Goal: Task Accomplishment & Management: Use online tool/utility

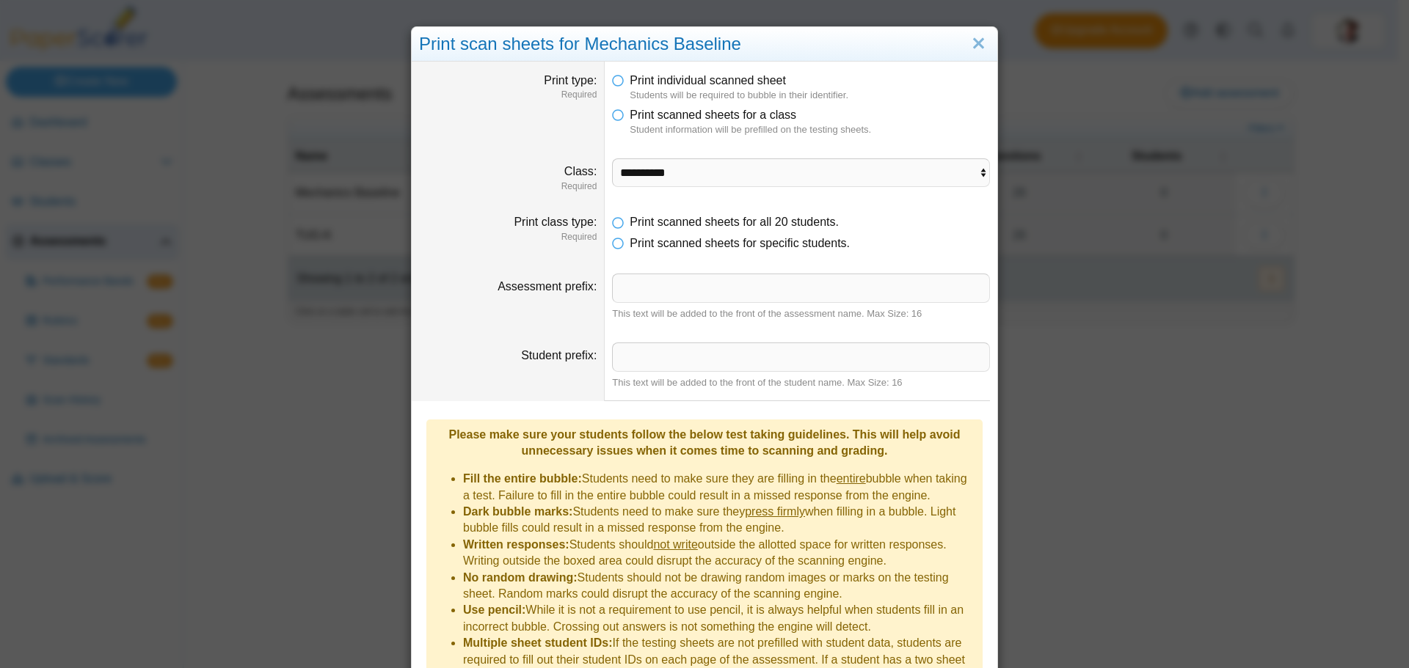
select select "**********"
click at [967, 43] on link "Close" at bounding box center [978, 44] width 23 height 25
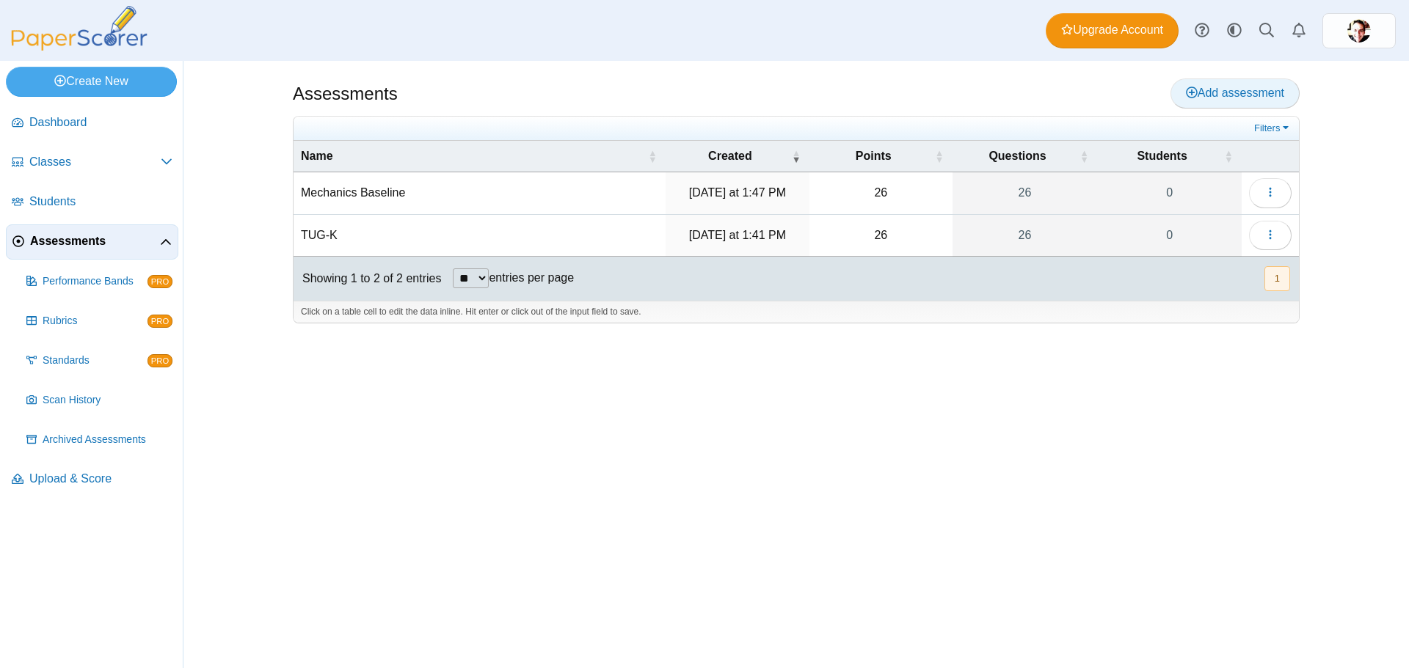
click at [1240, 87] on span "Add assessment" at bounding box center [1235, 93] width 98 height 12
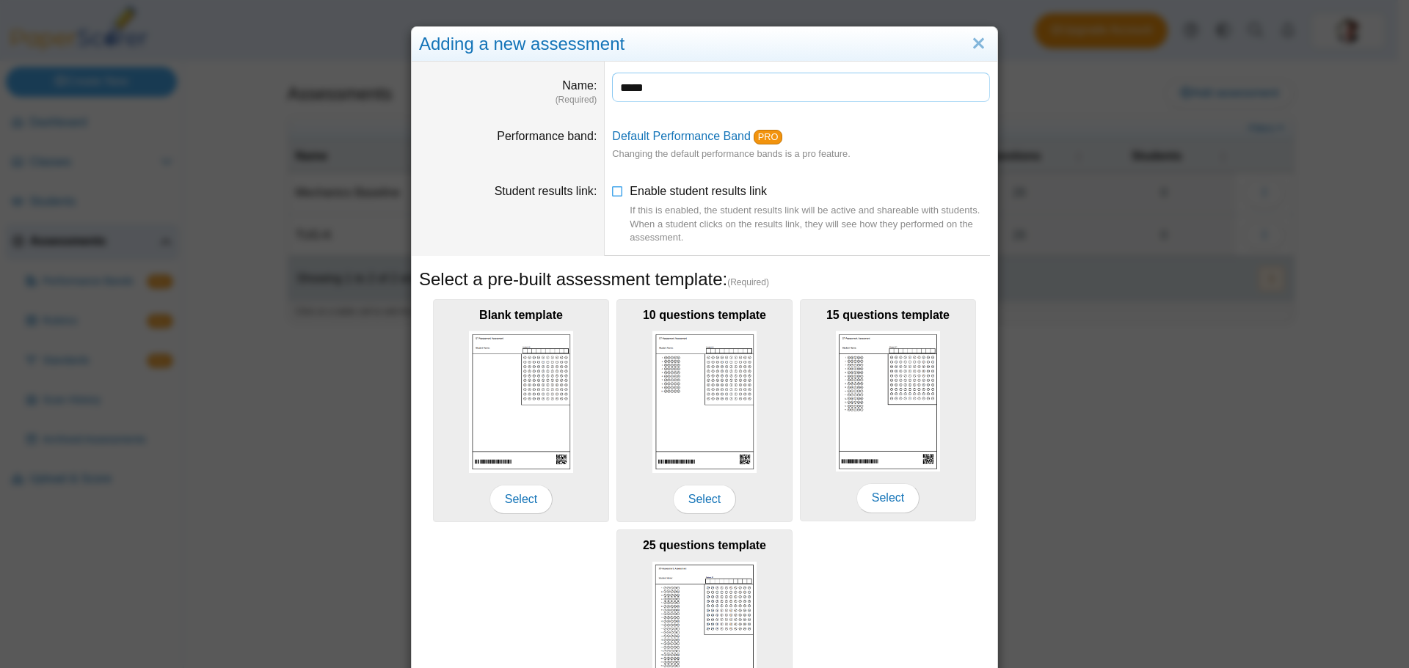
click at [613, 92] on input "*****" at bounding box center [801, 87] width 378 height 29
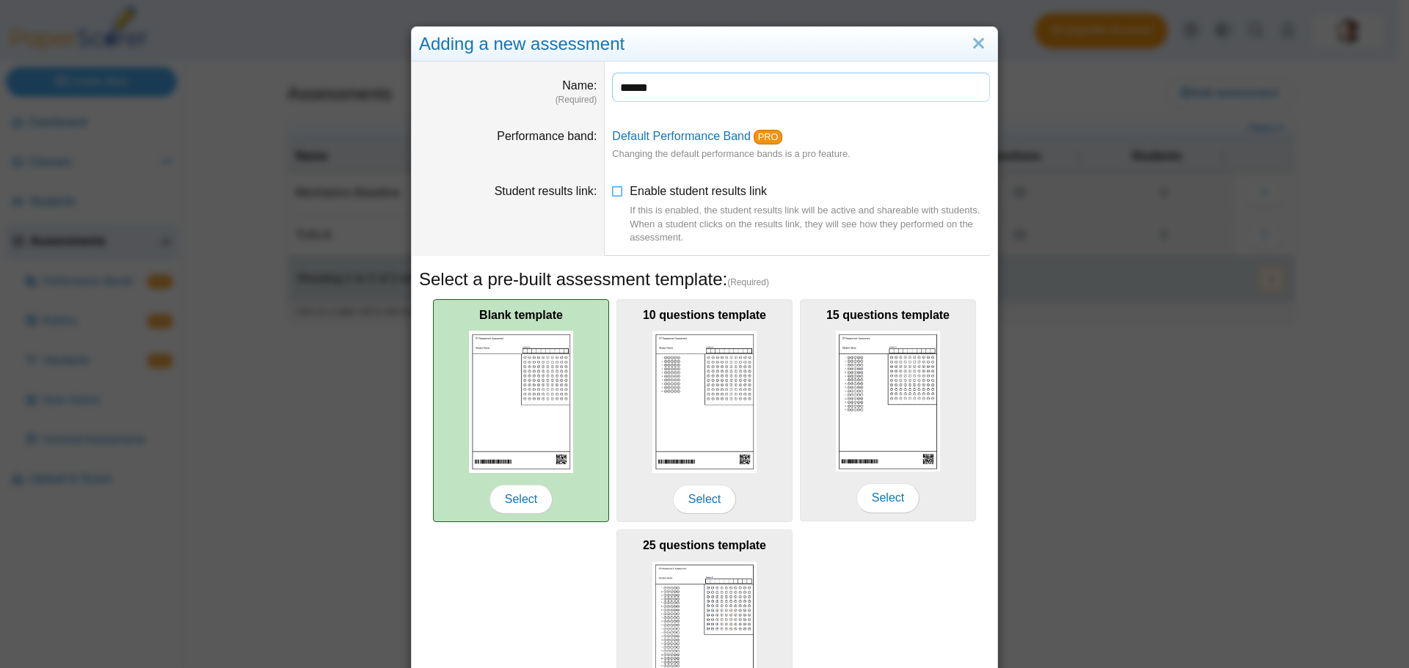
type input "******"
click at [488, 392] on img at bounding box center [521, 402] width 104 height 142
click at [508, 492] on span "Select" at bounding box center [520, 499] width 63 height 29
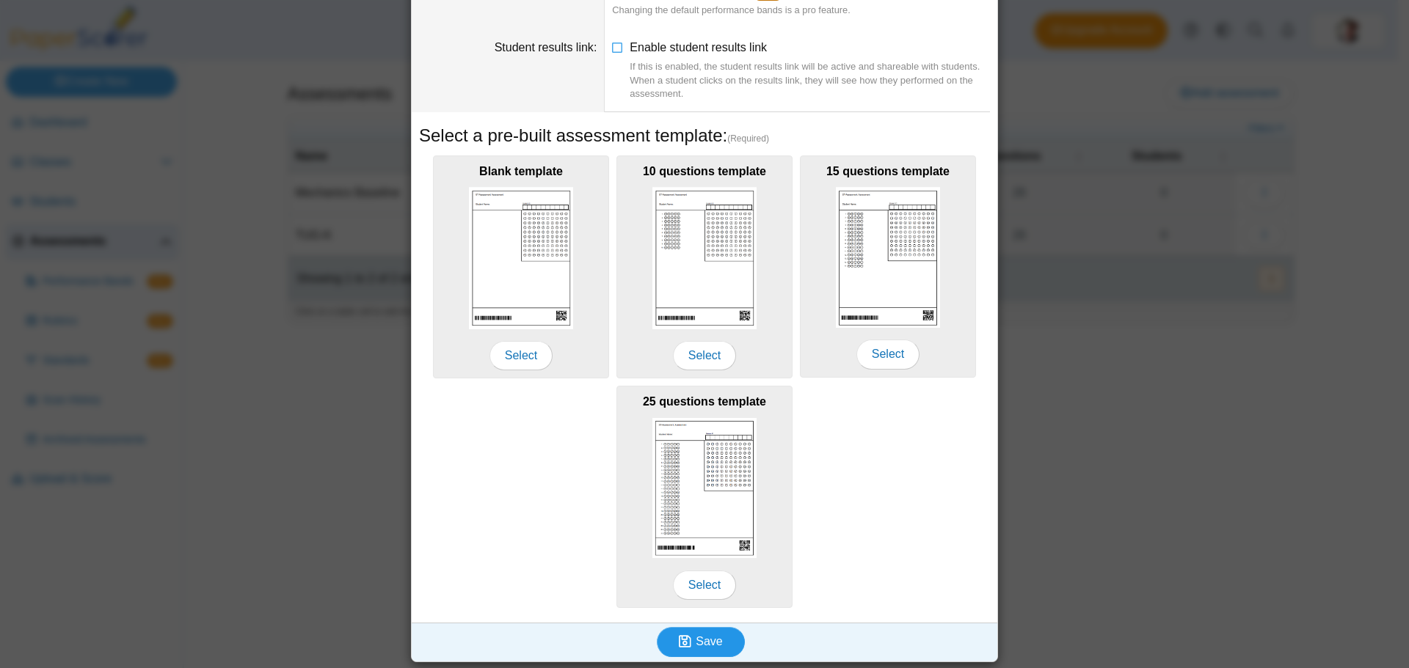
click at [689, 641] on icon "submit" at bounding box center [687, 642] width 17 height 16
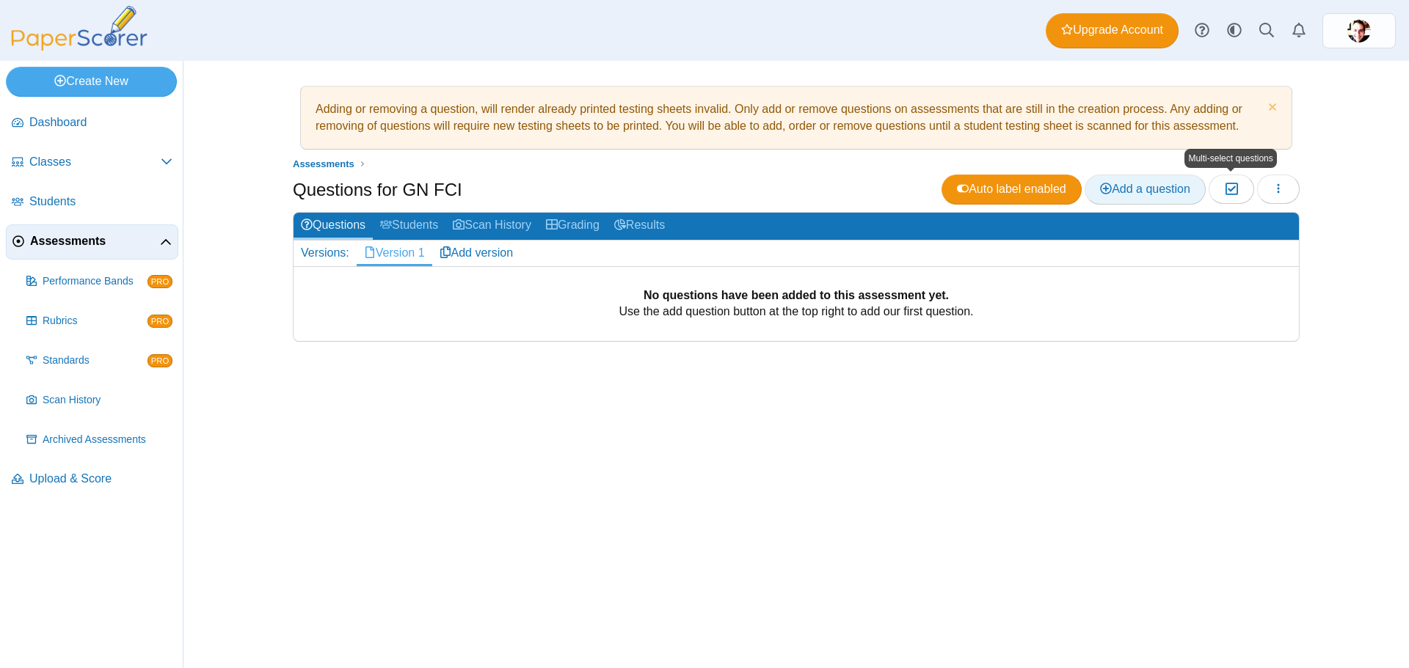
click at [1111, 184] on span "Add a question" at bounding box center [1145, 189] width 90 height 12
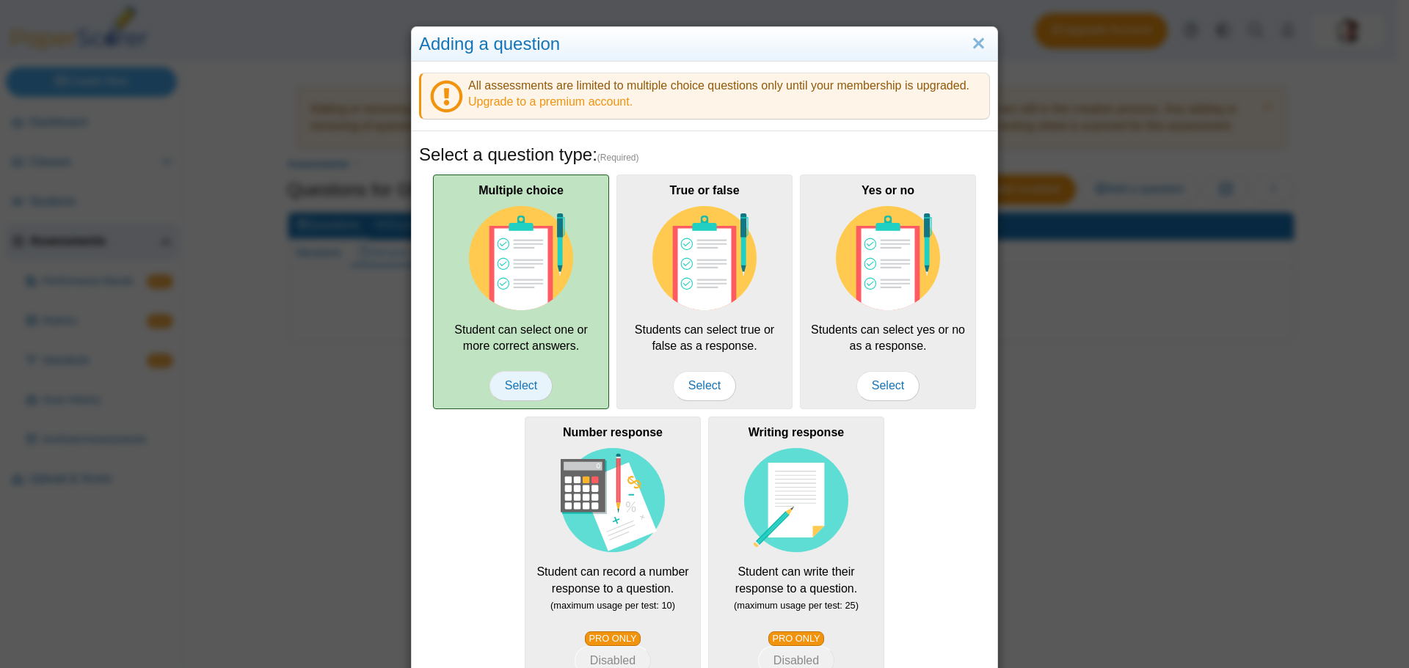
click at [494, 378] on span "Select" at bounding box center [520, 385] width 63 height 29
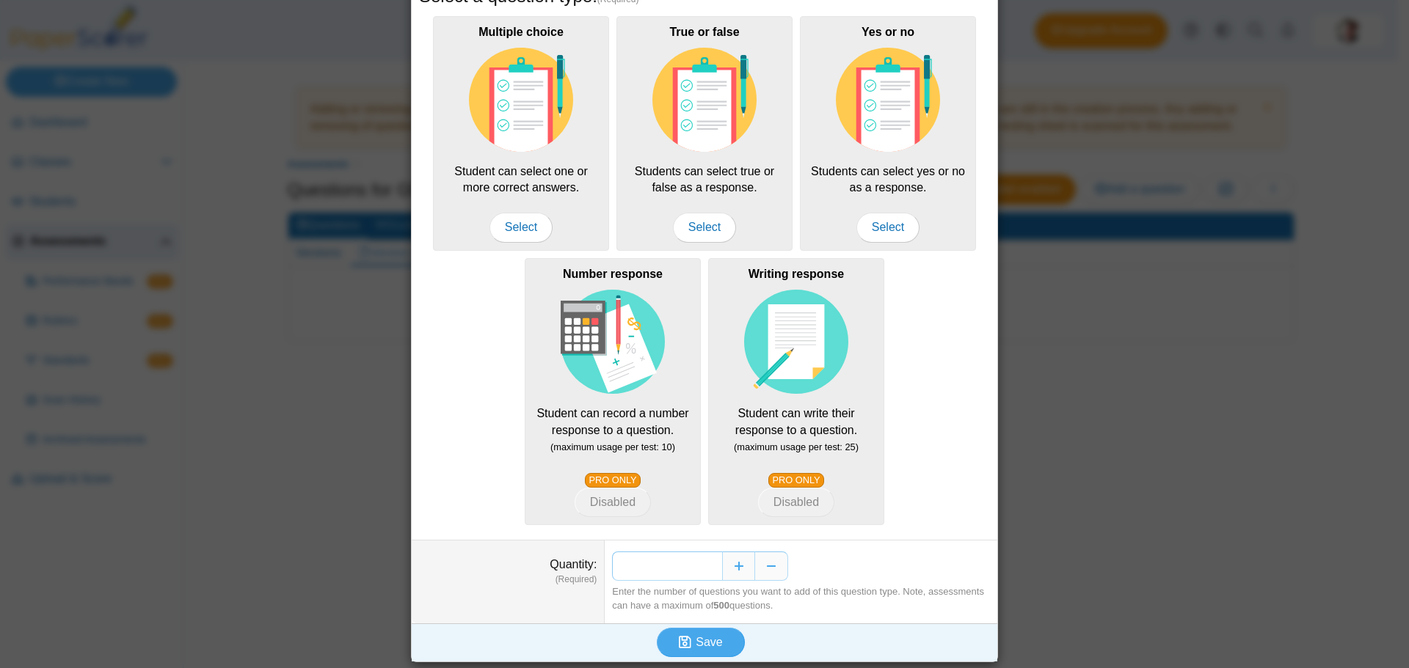
click at [709, 565] on input "*" at bounding box center [667, 566] width 110 height 29
type input "**"
click at [695, 639] on span "Save" at bounding box center [708, 642] width 26 height 12
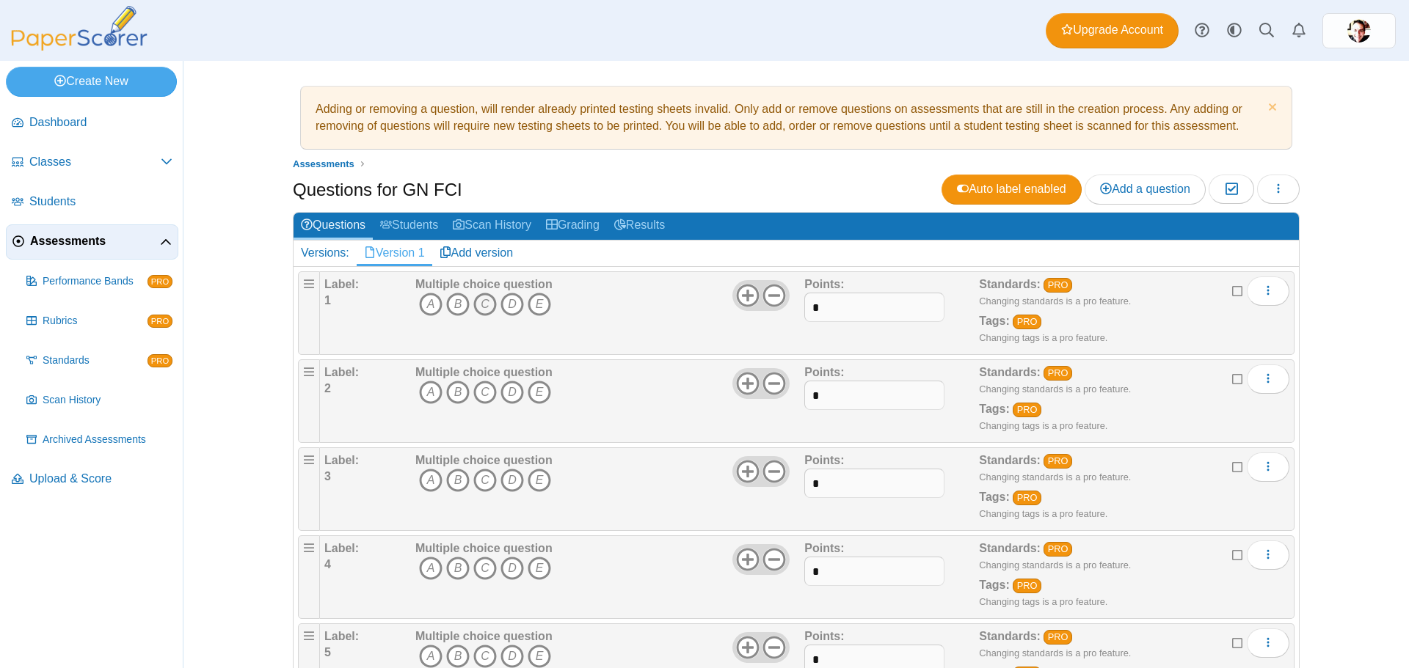
click at [475, 307] on icon "C" at bounding box center [484, 304] width 23 height 23
drag, startPoint x: 426, startPoint y: 393, endPoint x: 497, endPoint y: 449, distance: 89.8
click at [427, 393] on icon "A" at bounding box center [430, 392] width 23 height 23
click at [480, 483] on icon "C" at bounding box center [484, 480] width 23 height 23
click at [529, 564] on icon "E" at bounding box center [538, 568] width 23 height 23
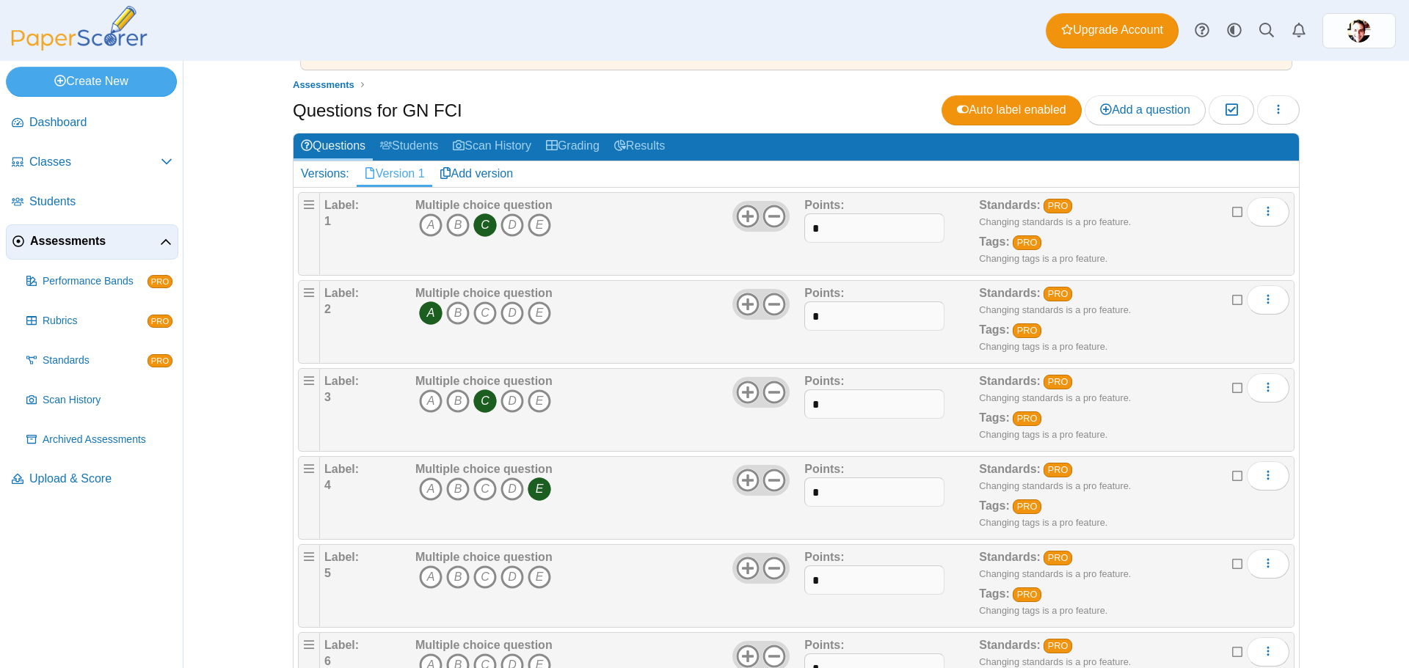
scroll to position [220, 0]
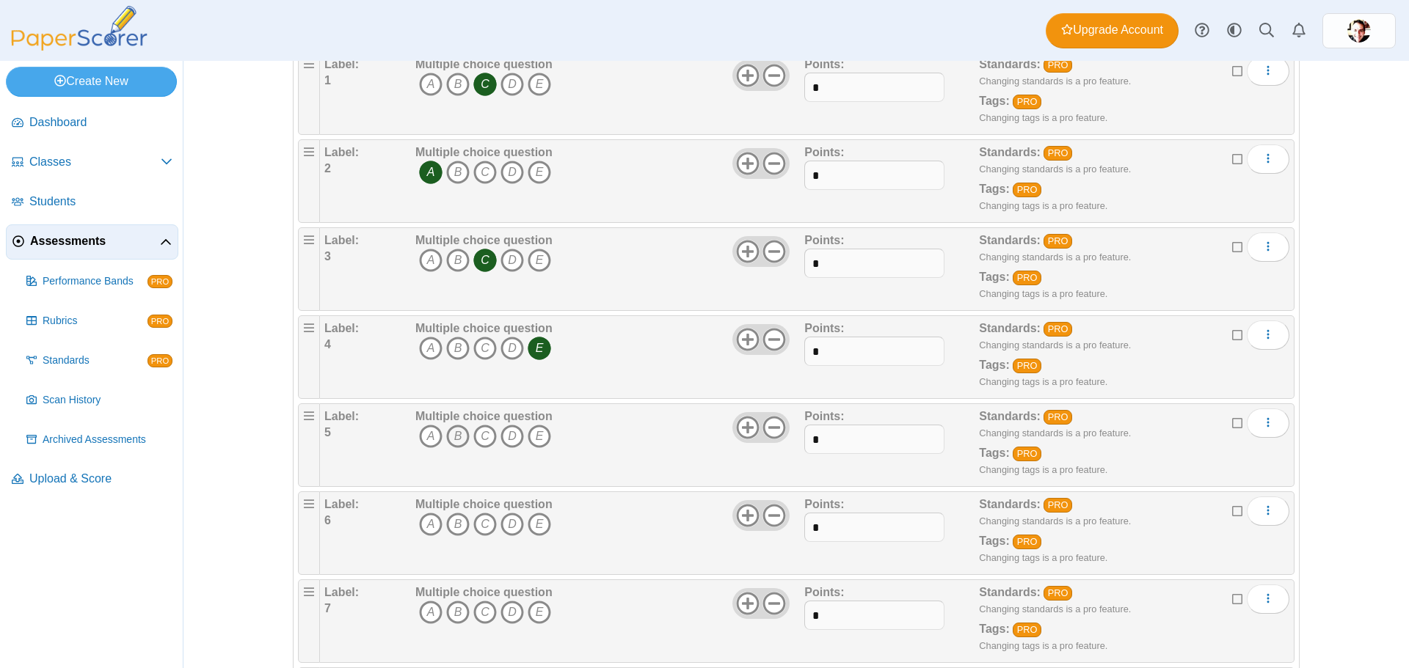
click at [448, 434] on icon "B" at bounding box center [457, 436] width 23 height 23
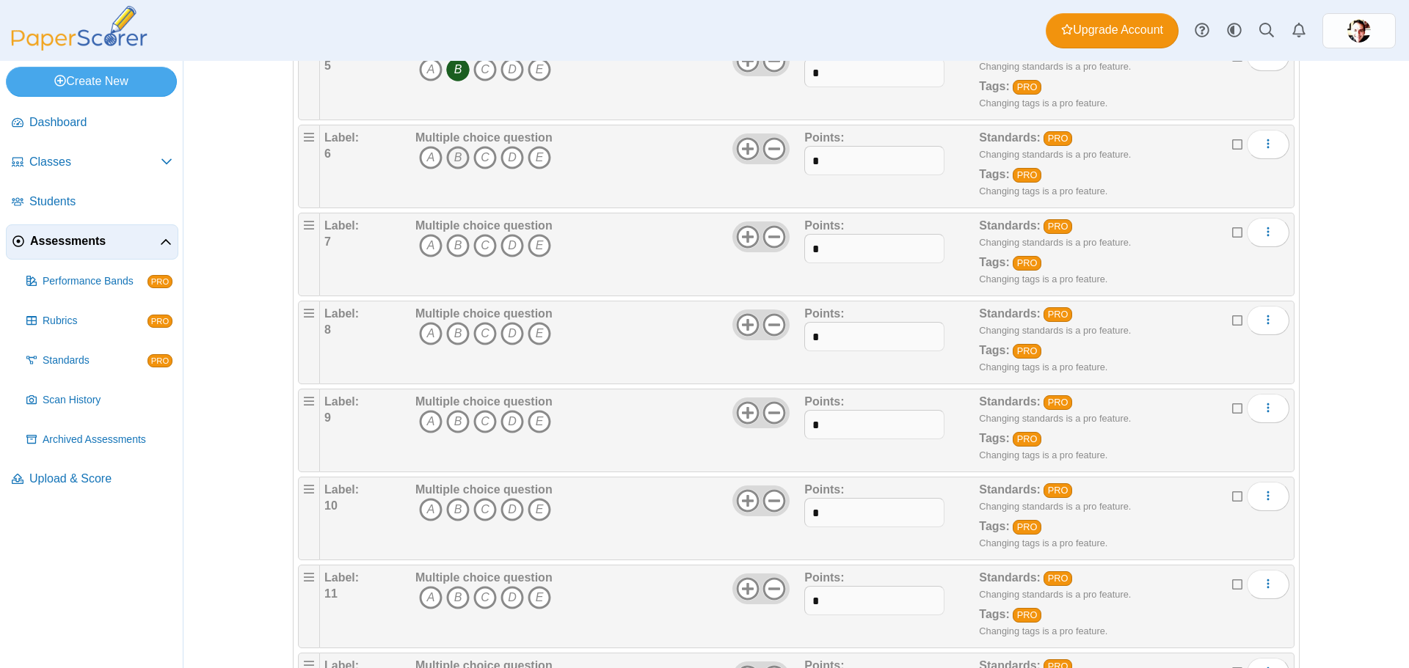
click at [447, 161] on icon "B" at bounding box center [457, 157] width 23 height 23
click at [450, 242] on icon "B" at bounding box center [457, 245] width 23 height 23
click at [448, 326] on icon "B" at bounding box center [457, 333] width 23 height 23
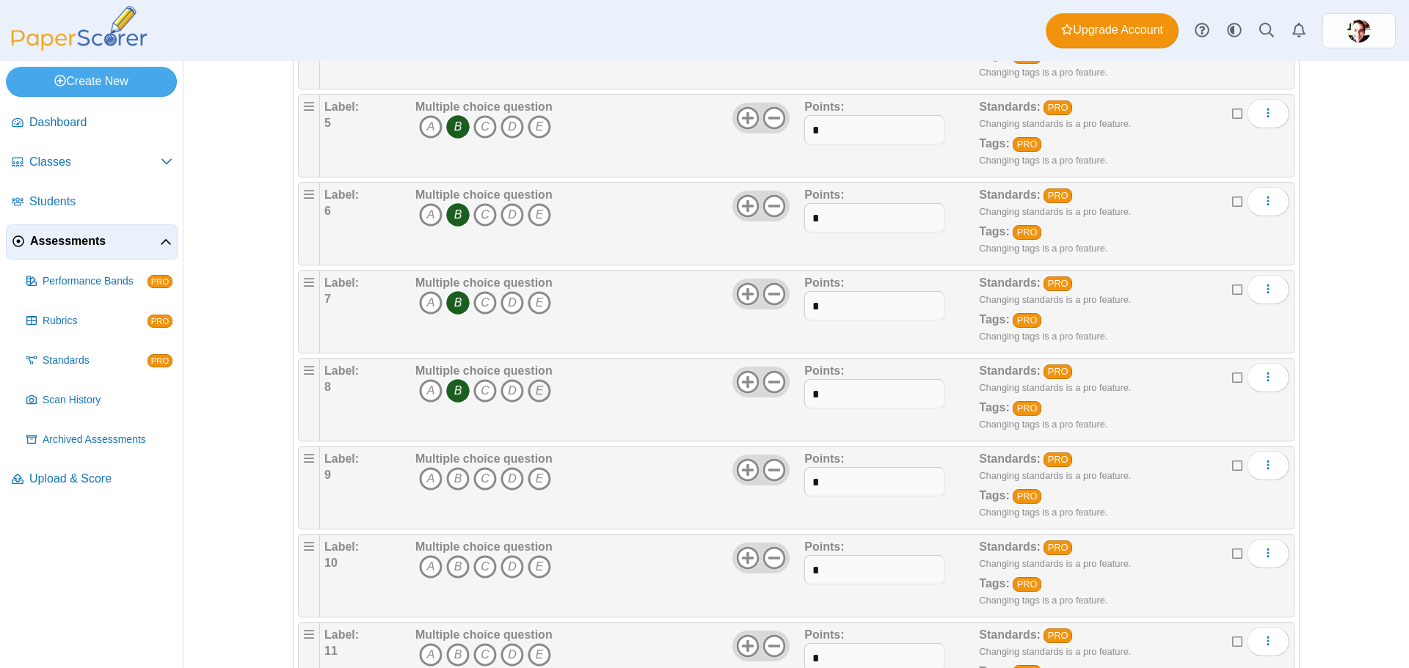
scroll to position [514, 0]
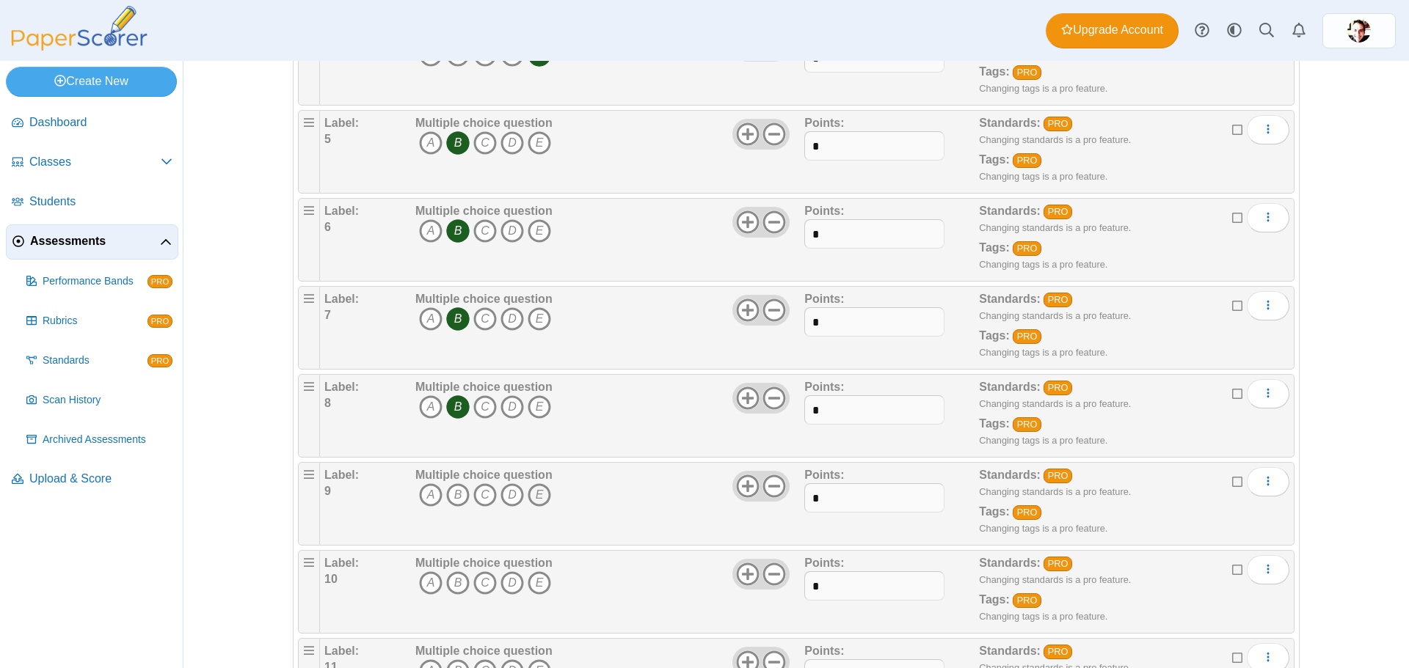
click at [535, 497] on icon "E" at bounding box center [538, 494] width 23 height 23
click at [421, 583] on icon "A" at bounding box center [430, 582] width 23 height 23
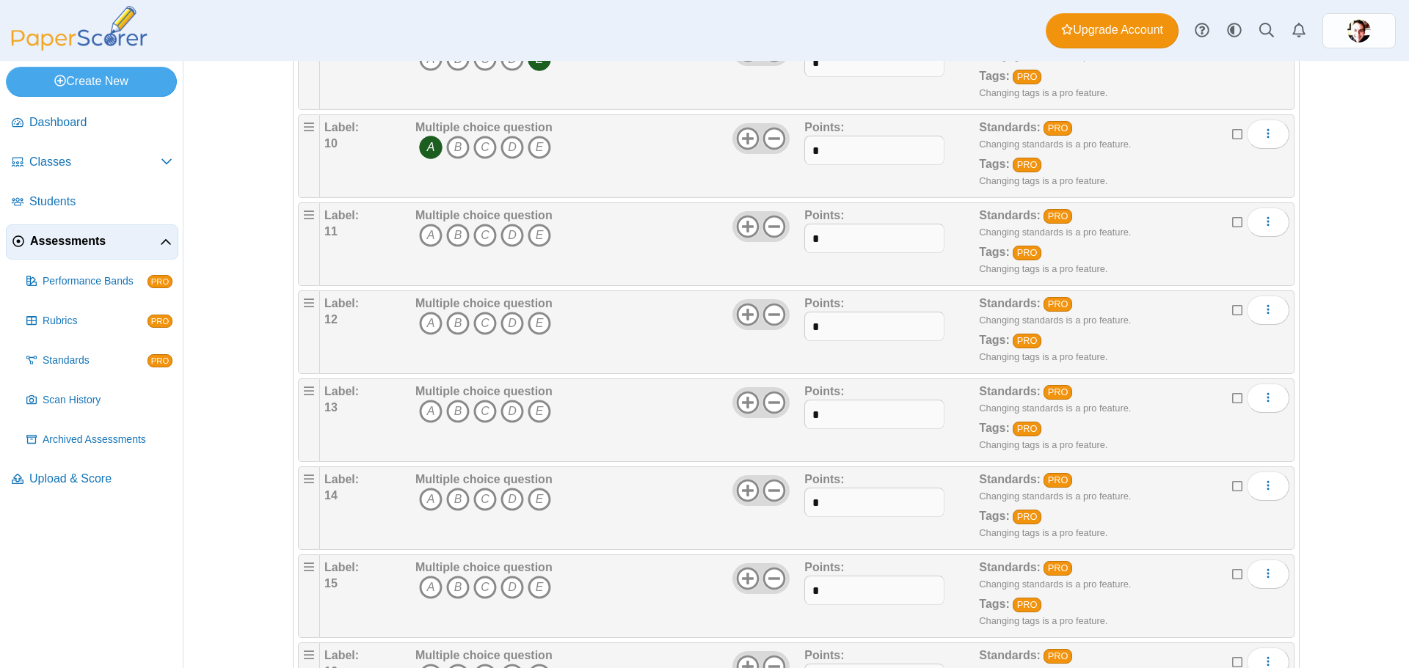
scroll to position [954, 0]
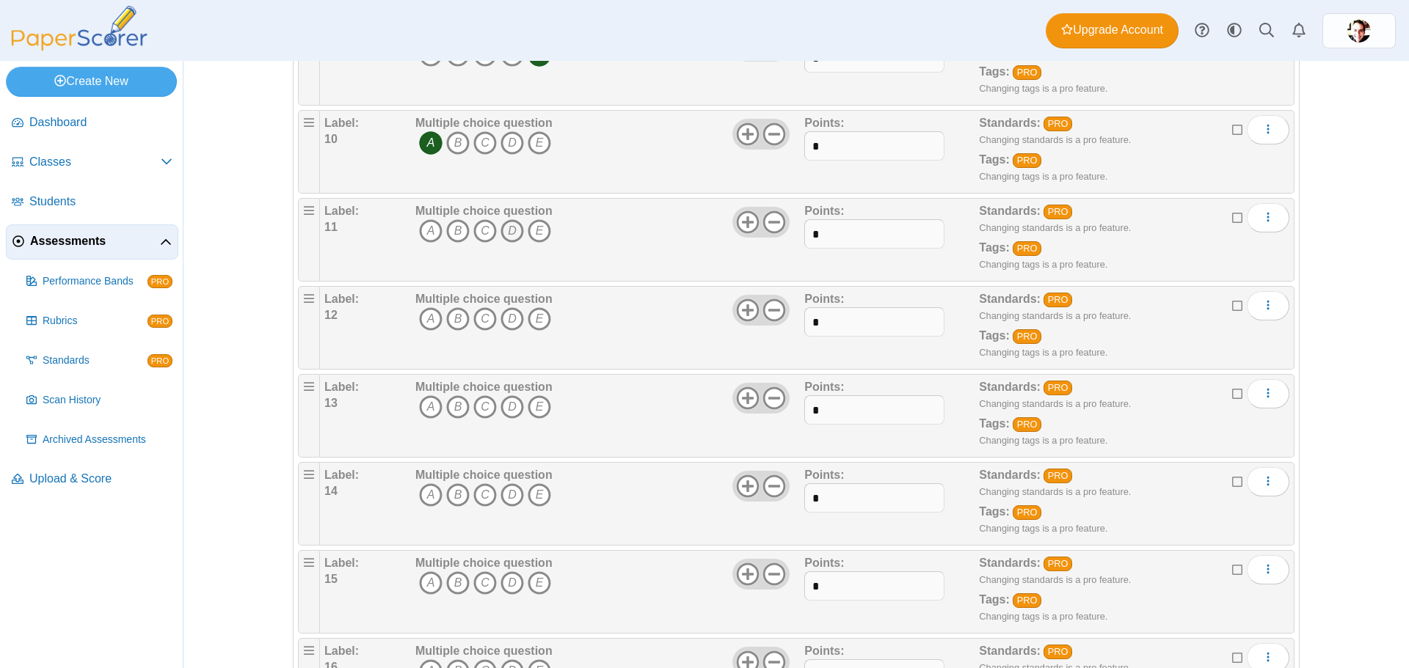
click at [505, 235] on icon "D" at bounding box center [511, 230] width 23 height 23
click at [452, 320] on icon "B" at bounding box center [457, 318] width 23 height 23
click at [509, 409] on icon "D" at bounding box center [511, 406] width 23 height 23
drag, startPoint x: 506, startPoint y: 497, endPoint x: 465, endPoint y: 549, distance: 66.9
click at [505, 497] on icon "D" at bounding box center [511, 494] width 23 height 23
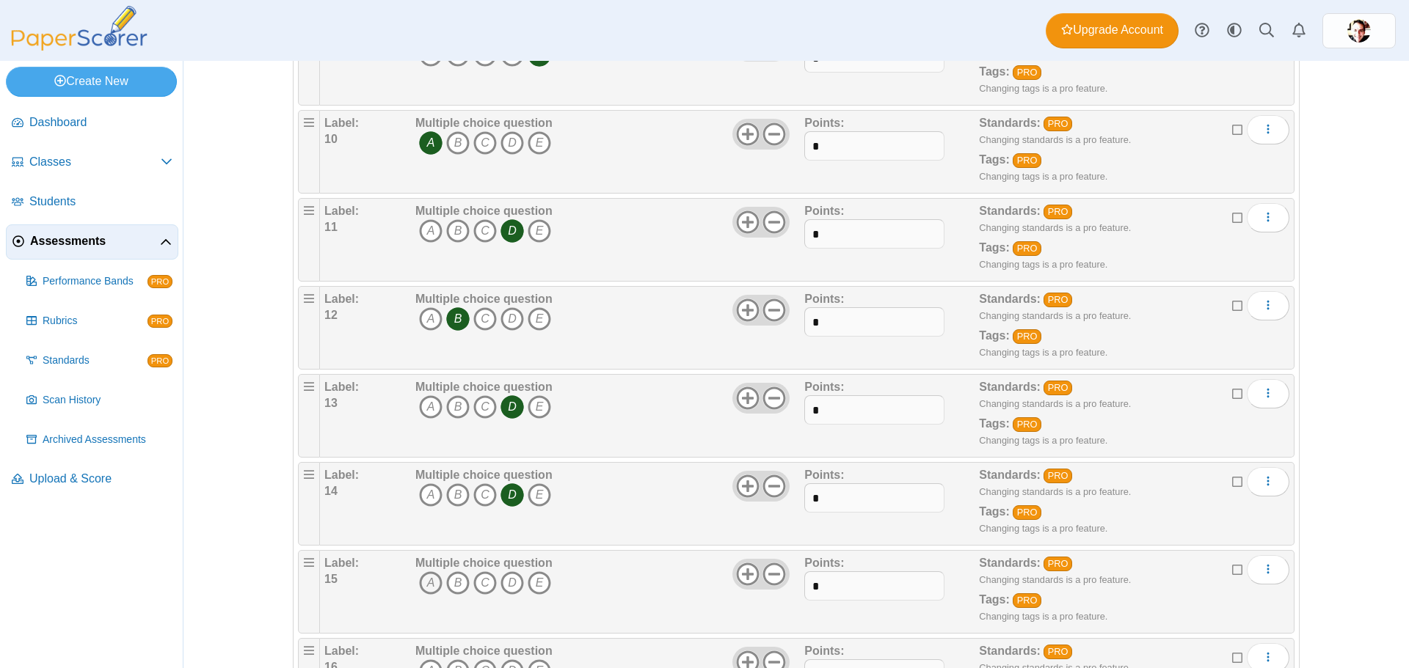
click at [426, 582] on icon "A" at bounding box center [430, 582] width 23 height 23
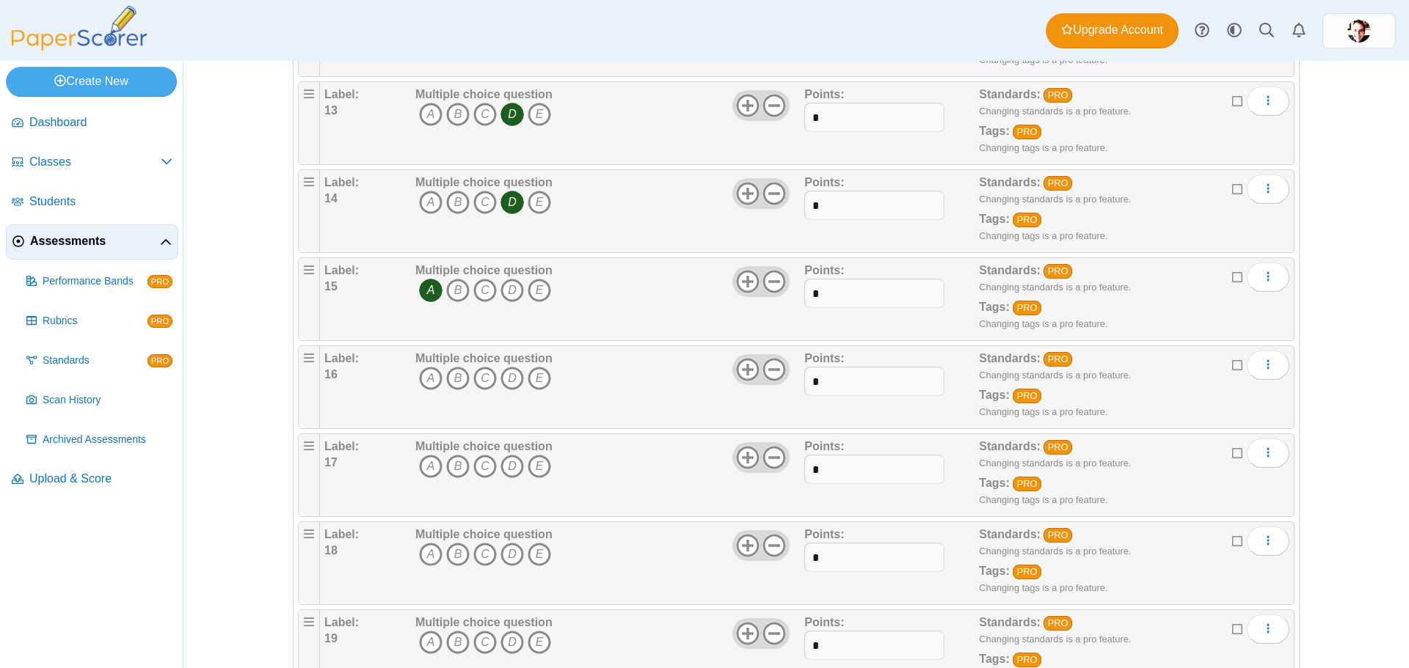
scroll to position [1247, 0]
click at [425, 373] on icon "A" at bounding box center [430, 377] width 23 height 23
click at [454, 477] on icon "B" at bounding box center [457, 465] width 23 height 23
click at [455, 546] on icon "B" at bounding box center [457, 553] width 23 height 23
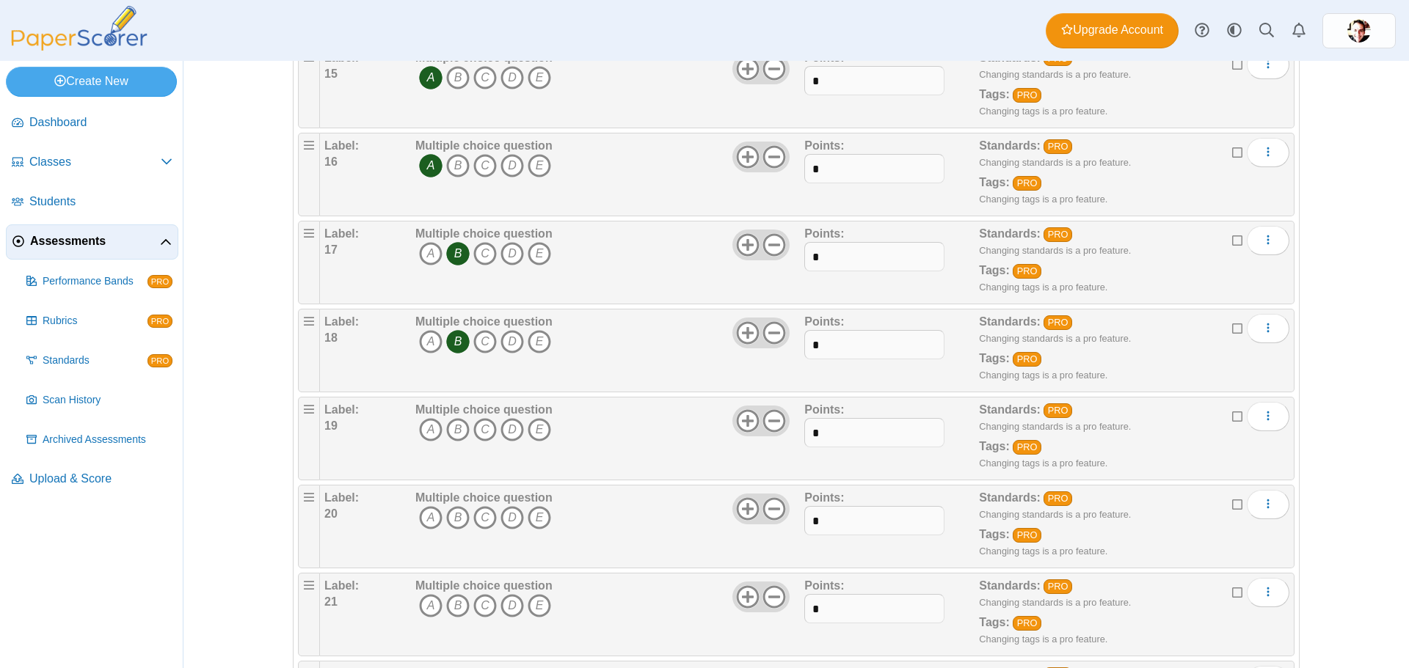
scroll to position [1467, 0]
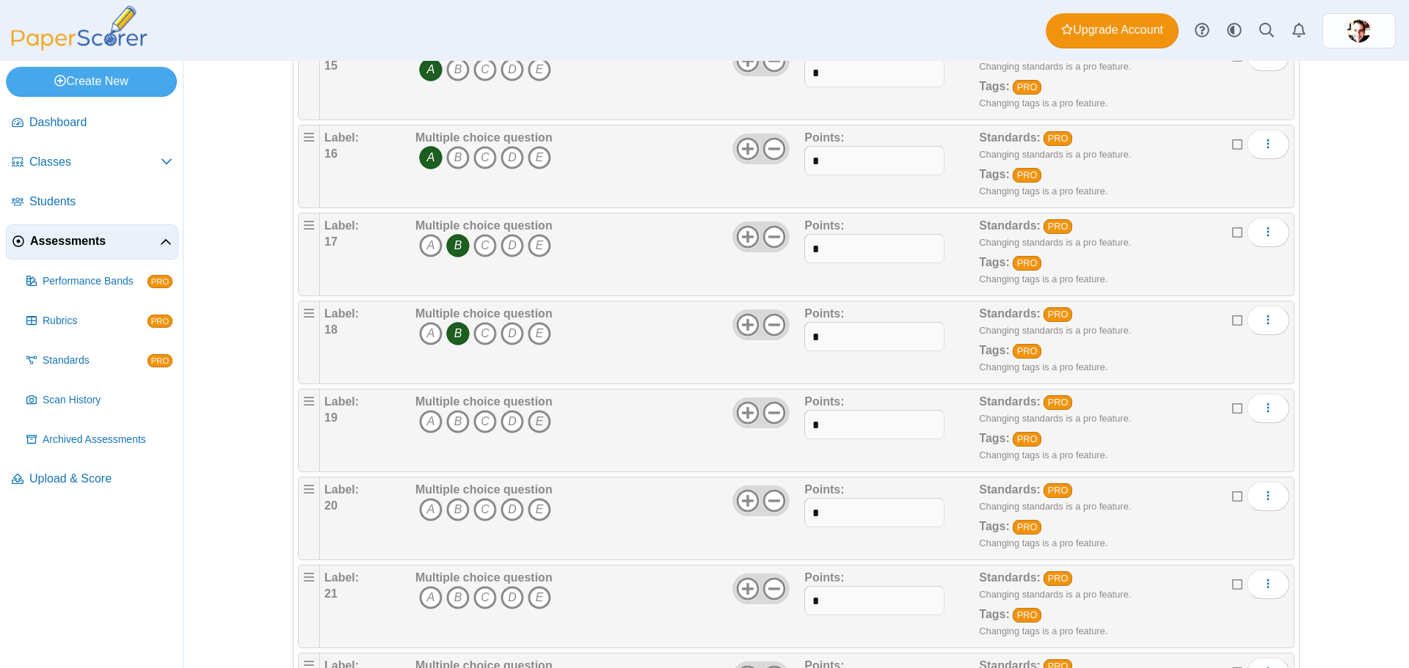
click at [538, 418] on icon "E" at bounding box center [538, 421] width 23 height 23
click at [501, 508] on icon "D" at bounding box center [511, 509] width 23 height 23
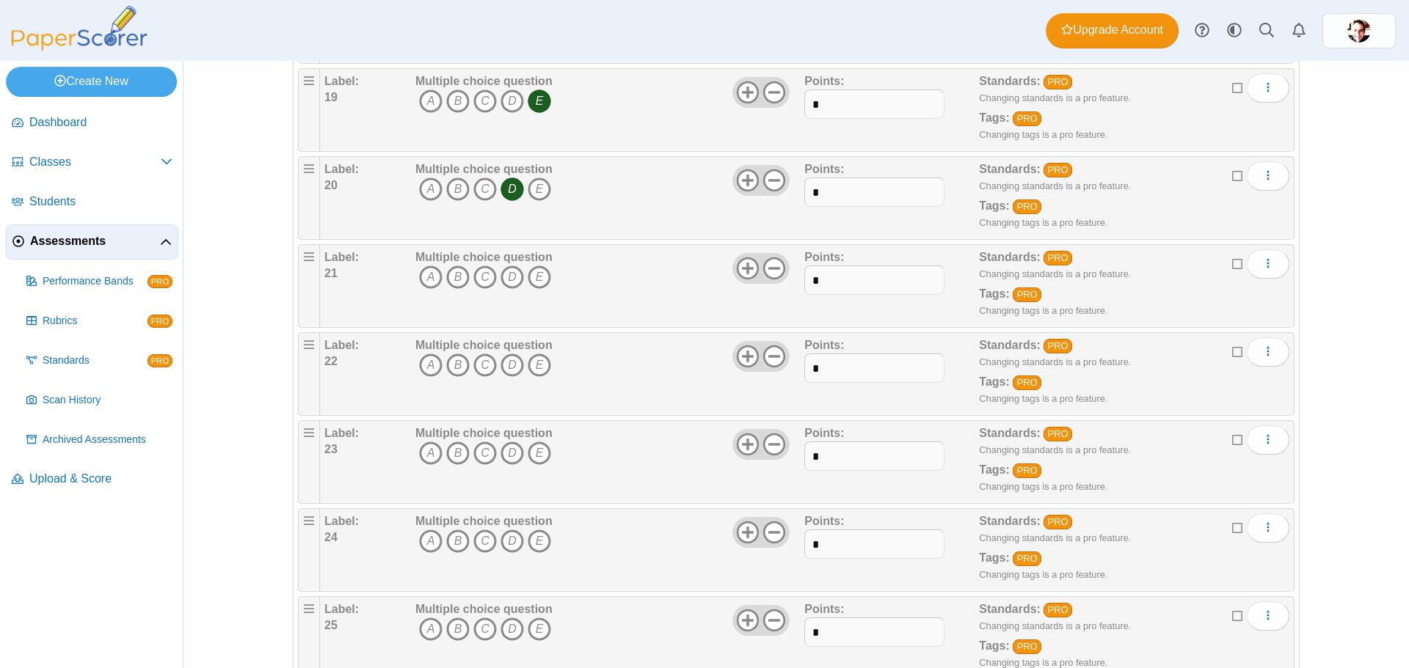
scroll to position [1834, 0]
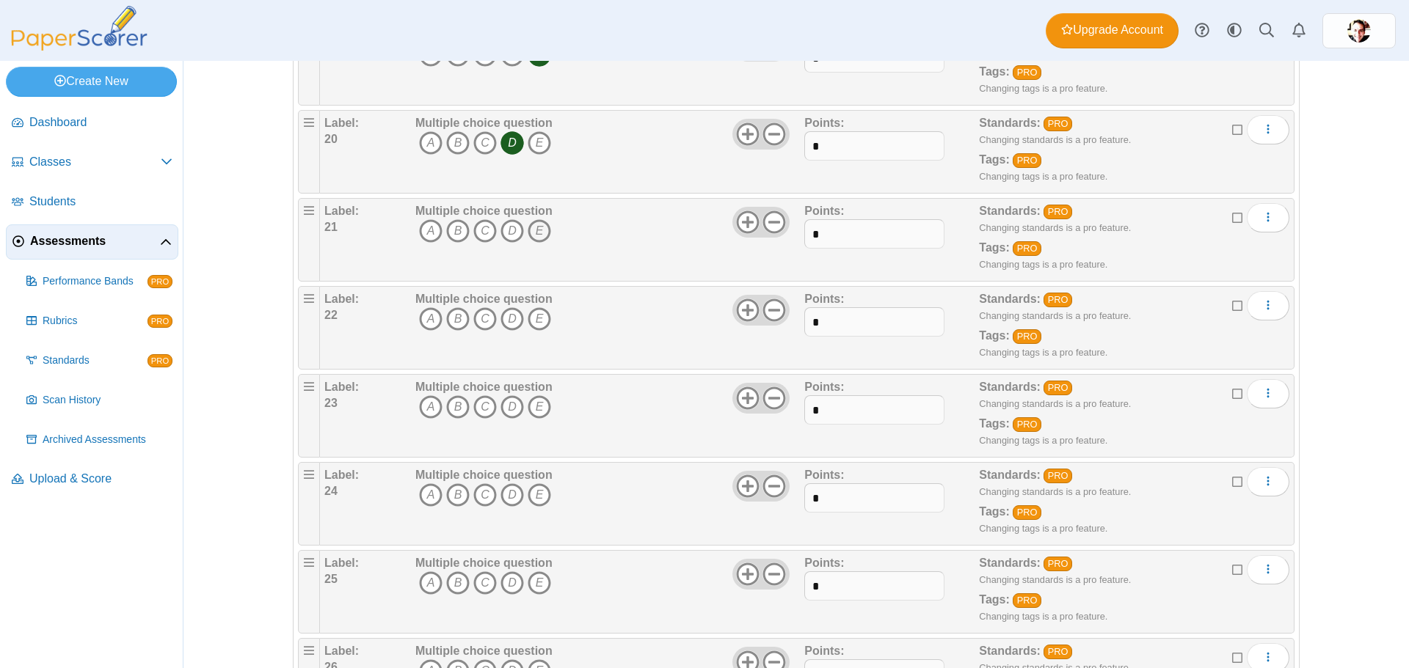
click at [531, 233] on icon "E" at bounding box center [538, 230] width 23 height 23
click at [456, 323] on icon "B" at bounding box center [457, 318] width 23 height 23
click at [450, 407] on icon "B" at bounding box center [457, 406] width 23 height 23
drag, startPoint x: 426, startPoint y: 489, endPoint x: 434, endPoint y: 511, distance: 23.0
click at [426, 494] on icon "A" at bounding box center [430, 494] width 23 height 23
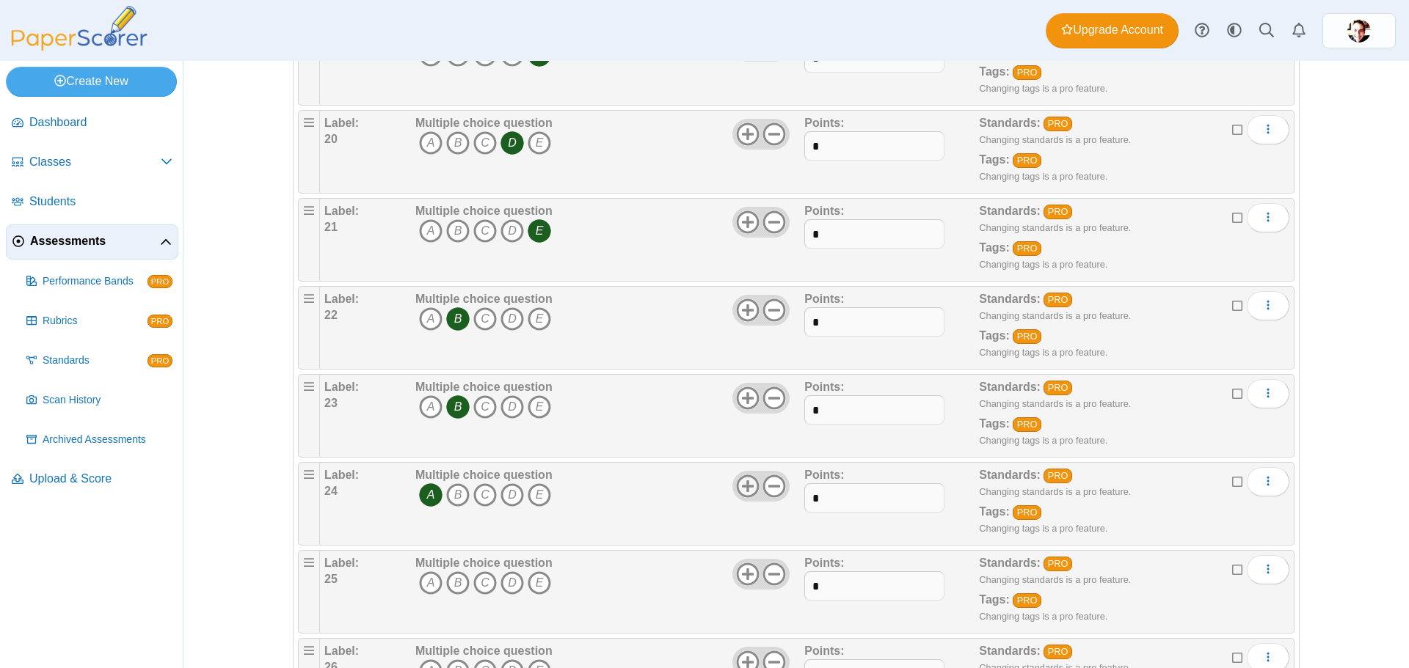
drag, startPoint x: 475, startPoint y: 577, endPoint x: 740, endPoint y: 478, distance: 282.8
click at [478, 577] on icon "C" at bounding box center [484, 582] width 23 height 23
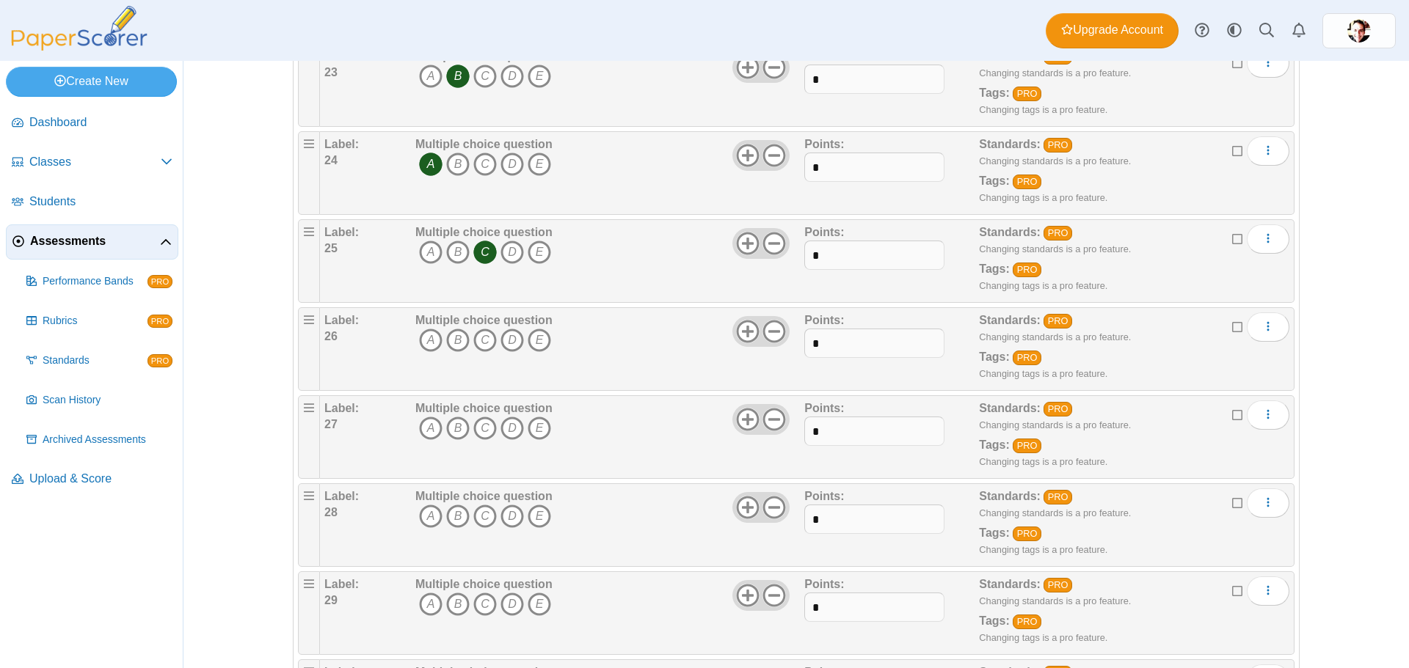
scroll to position [2201, 0]
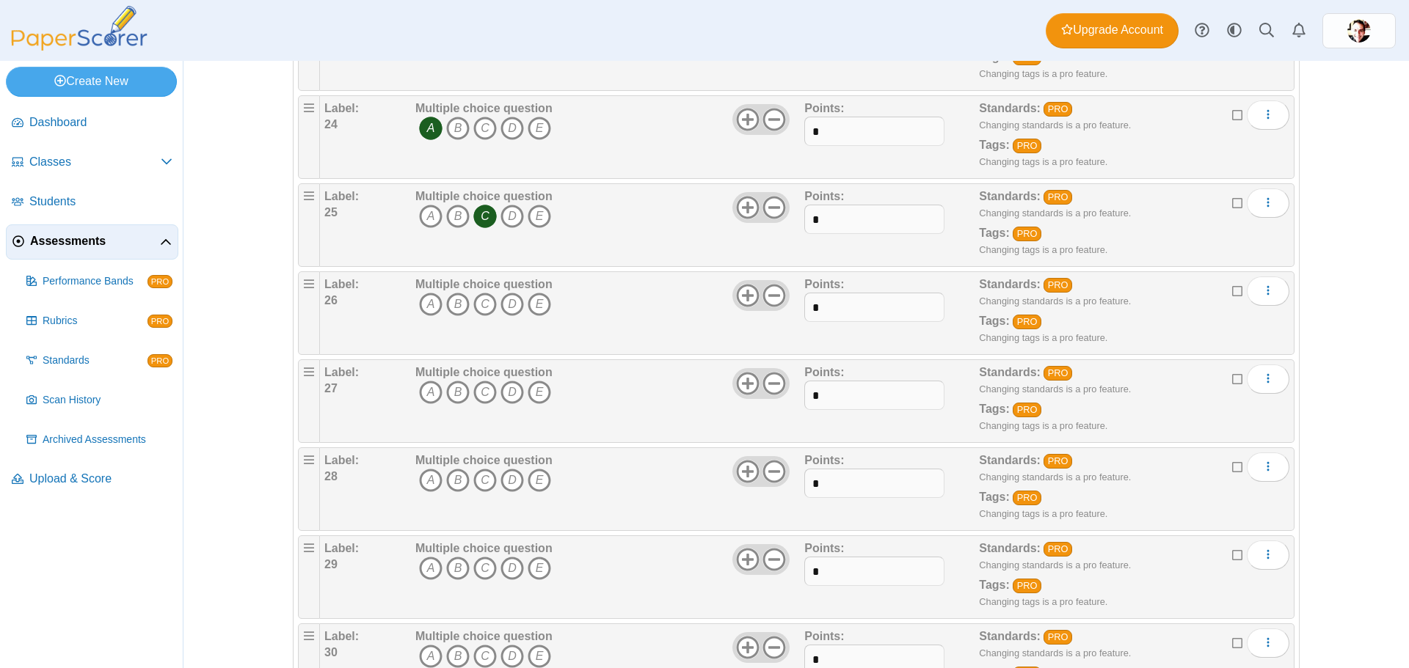
drag, startPoint x: 540, startPoint y: 303, endPoint x: 513, endPoint y: 354, distance: 57.4
click at [540, 304] on icon "E" at bounding box center [538, 304] width 23 height 23
click at [482, 392] on icon "C" at bounding box center [484, 392] width 23 height 23
click at [530, 478] on icon "E" at bounding box center [538, 480] width 23 height 23
drag, startPoint x: 456, startPoint y: 566, endPoint x: 747, endPoint y: 478, distance: 303.3
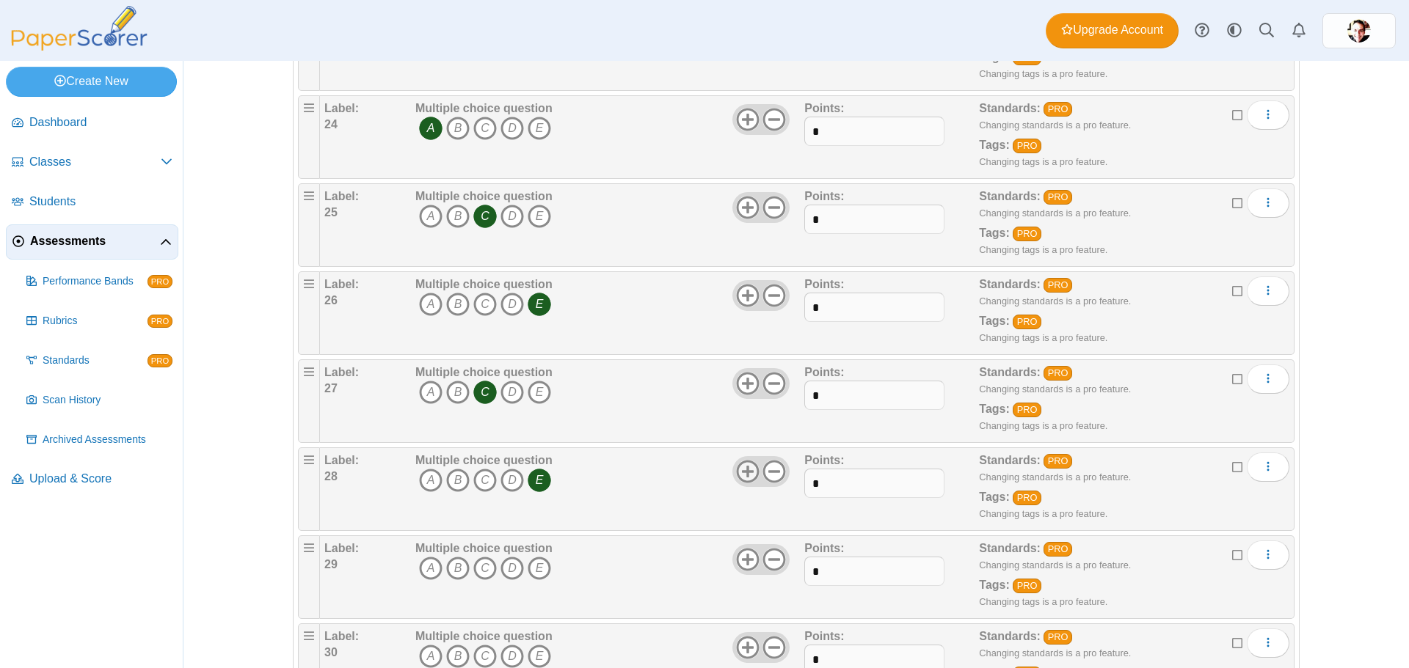
click at [459, 566] on icon "B" at bounding box center [457, 568] width 23 height 23
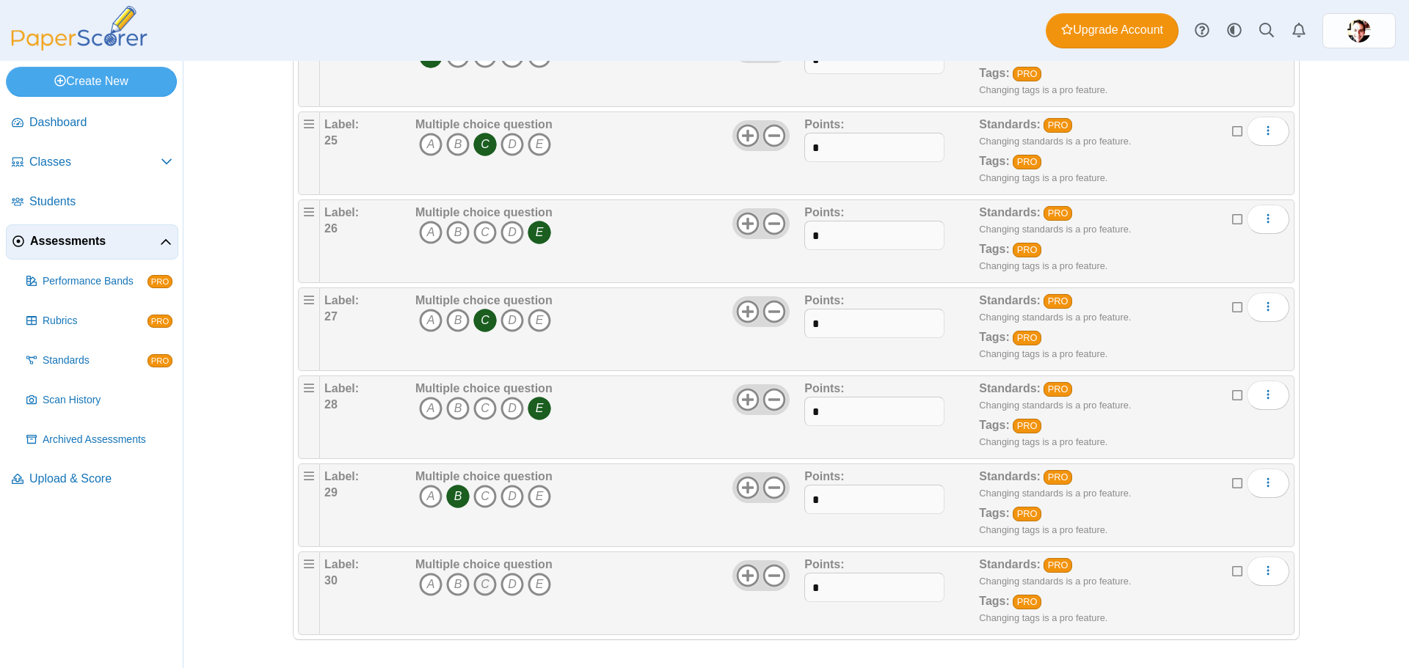
click at [480, 578] on icon "C" at bounding box center [484, 584] width 23 height 23
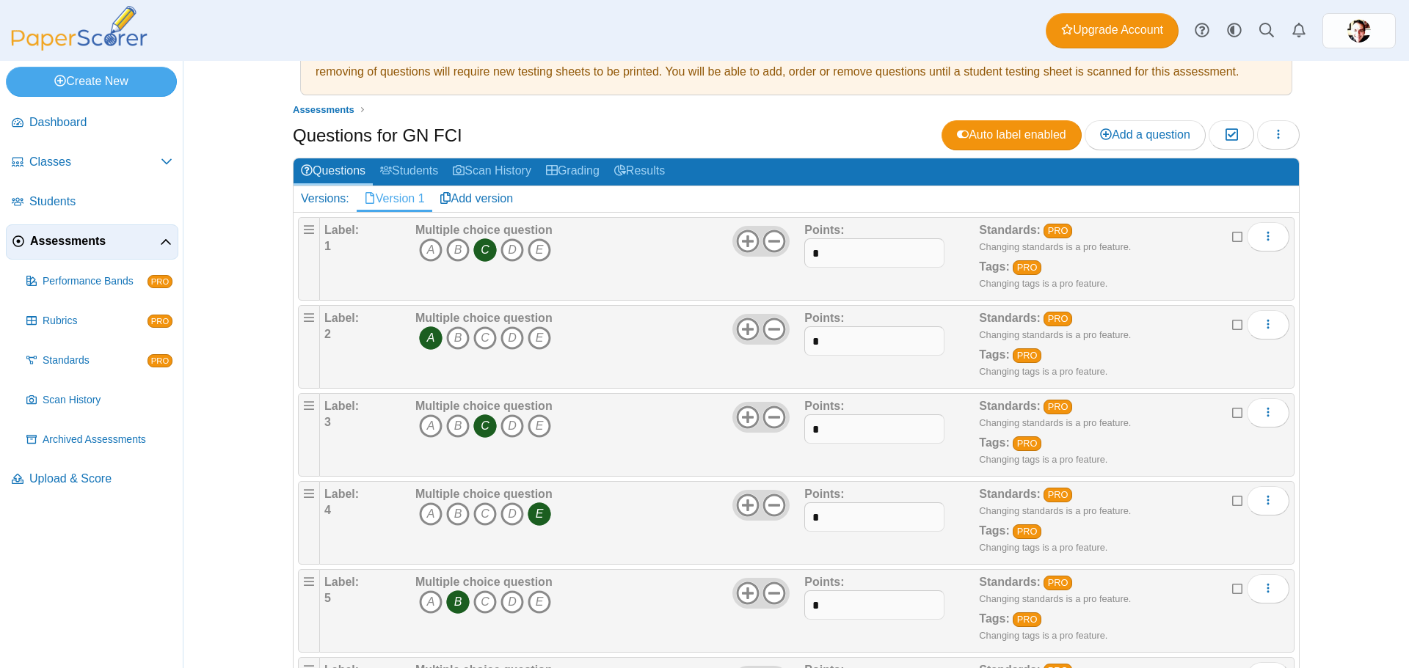
scroll to position [0, 0]
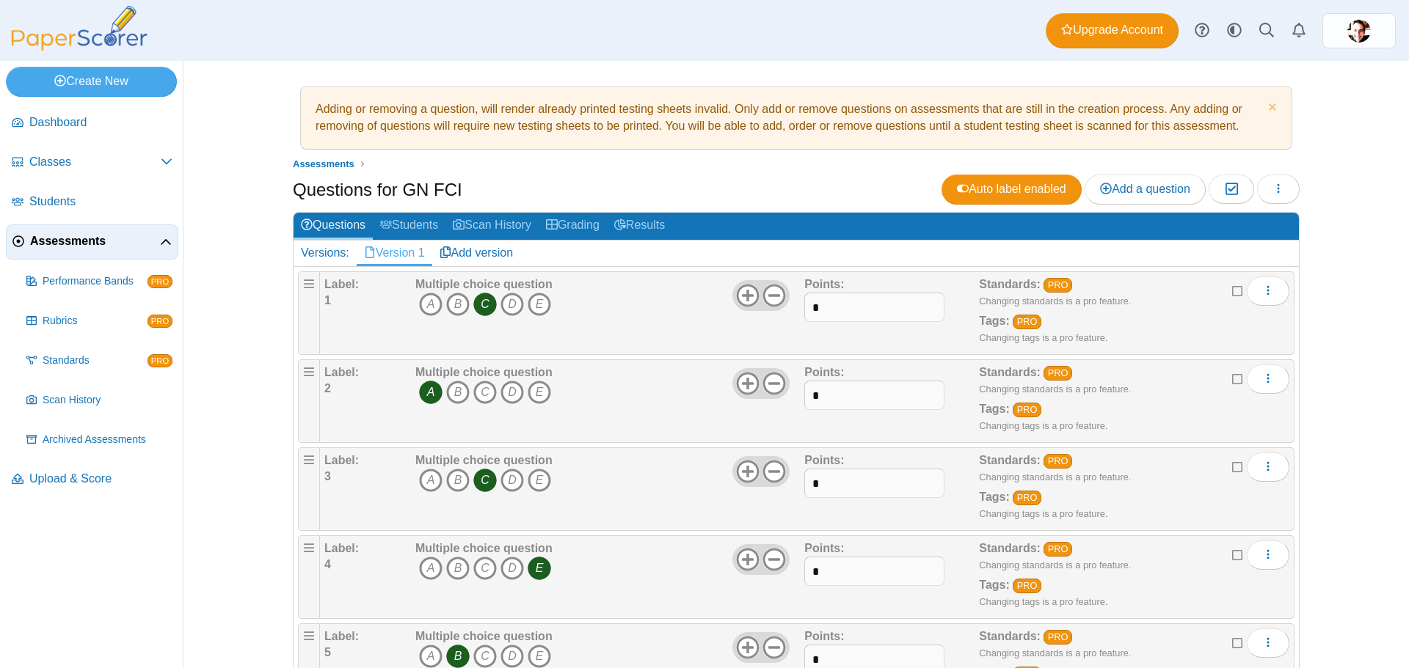
click at [59, 244] on span "Assessments" at bounding box center [95, 241] width 130 height 16
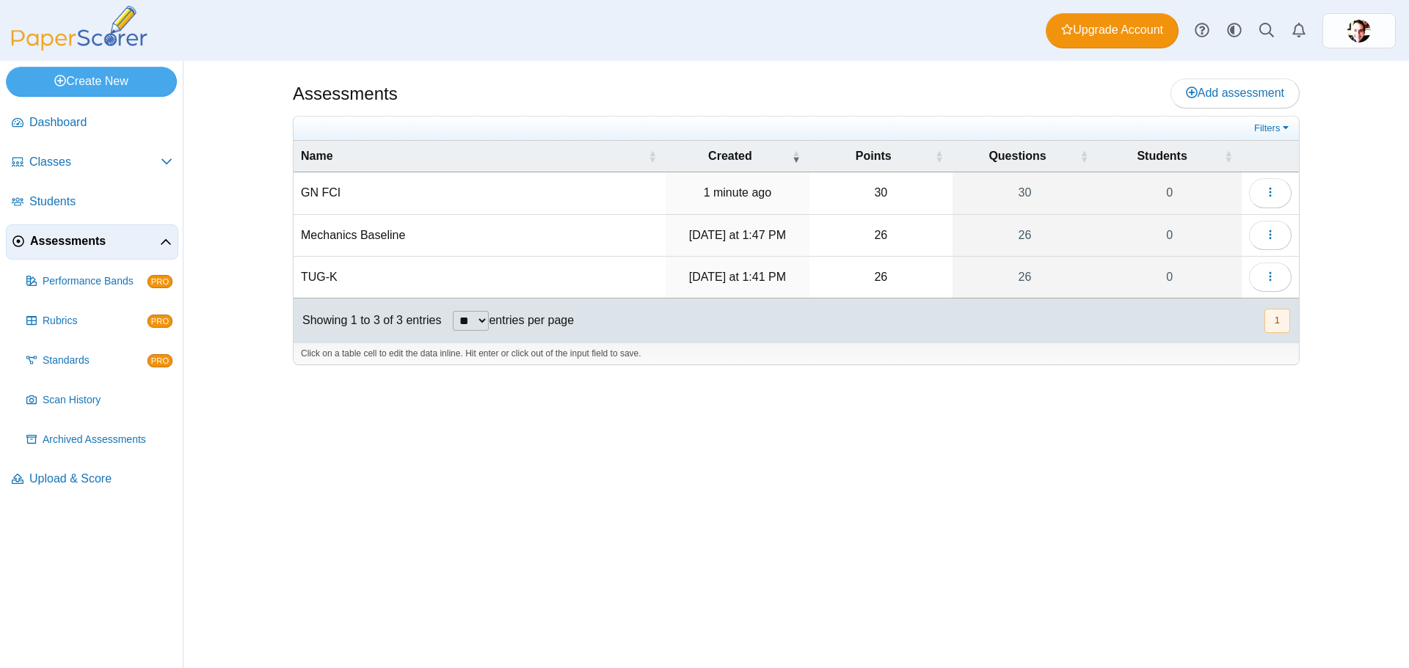
click at [337, 191] on td "GN FCI" at bounding box center [479, 193] width 372 height 42
click at [1264, 188] on icon "button" at bounding box center [1270, 192] width 12 height 12
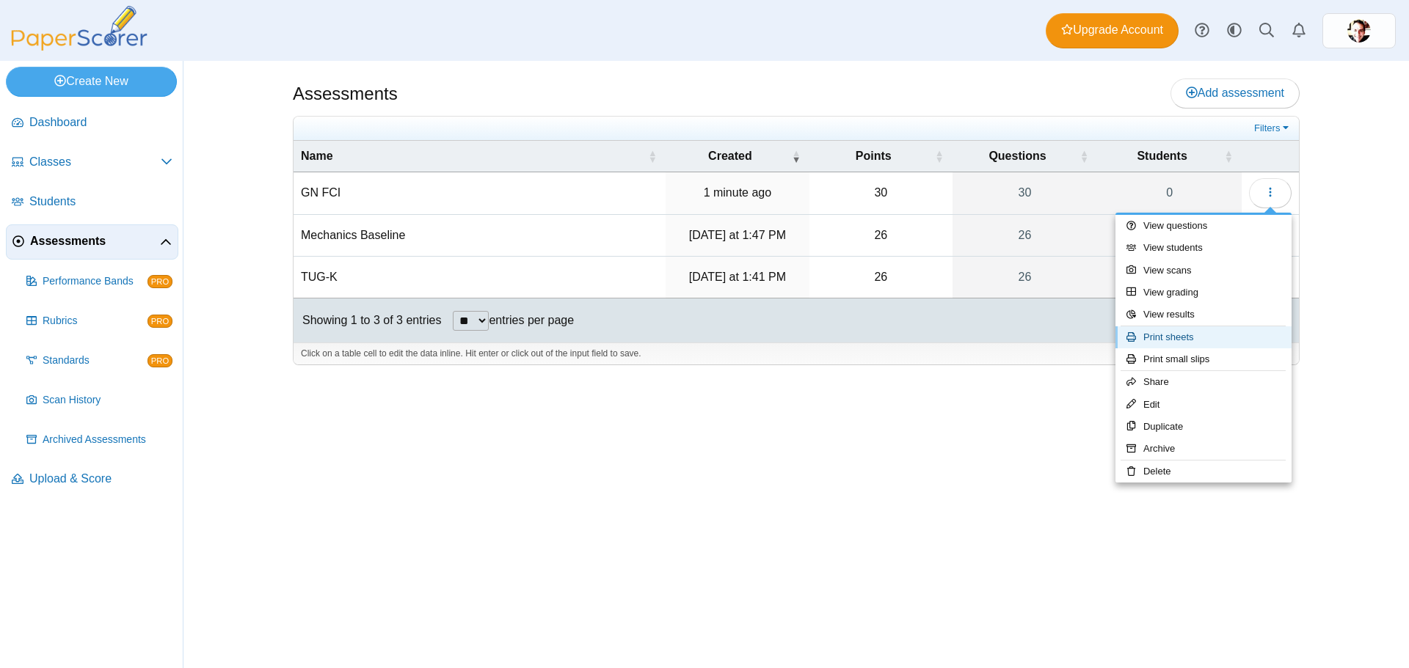
click at [1178, 339] on link "Print sheets" at bounding box center [1203, 337] width 176 height 22
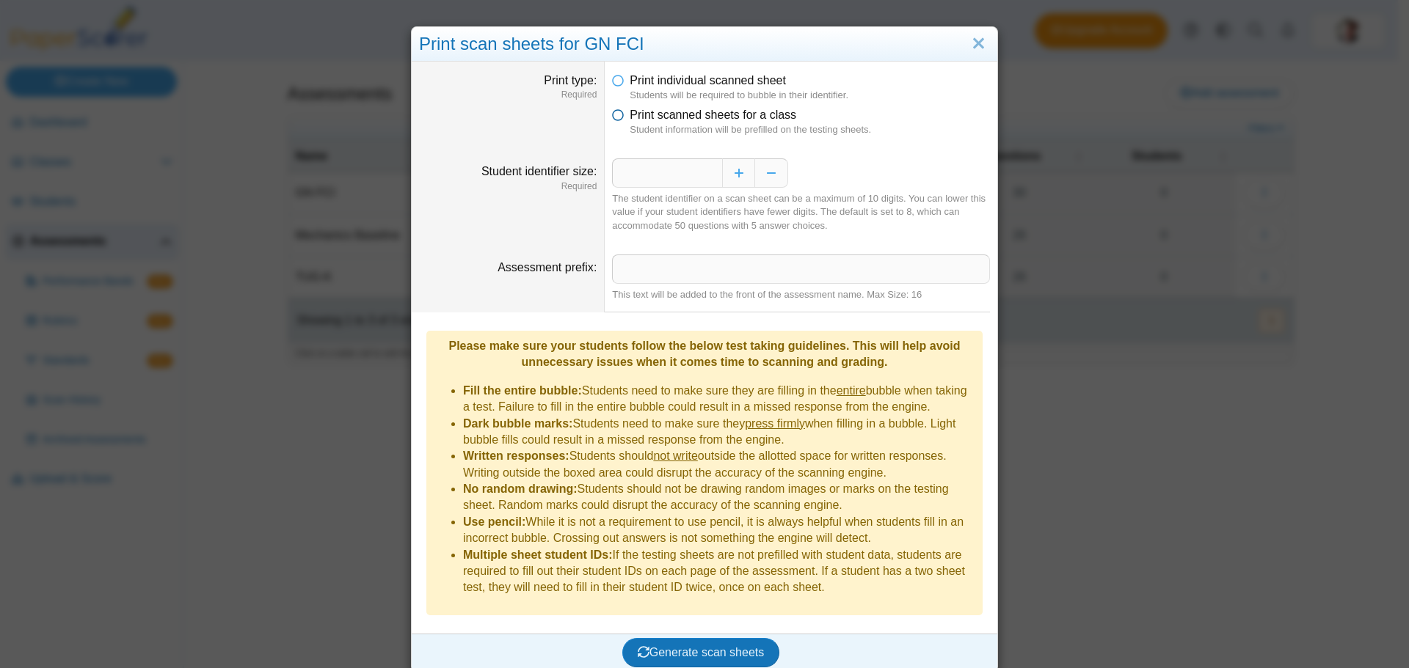
click at [612, 114] on icon at bounding box center [618, 112] width 12 height 10
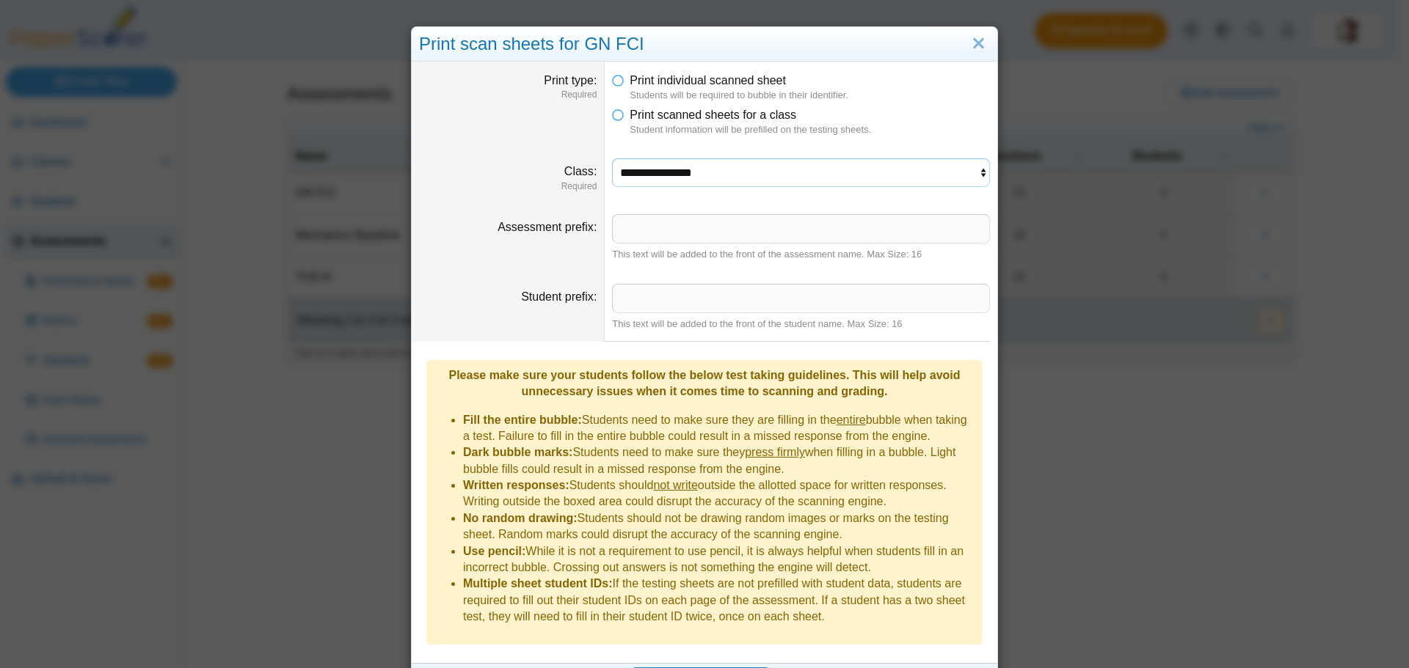
click at [629, 169] on select "**********" at bounding box center [801, 172] width 378 height 28
select select "**********"
click at [612, 158] on select "**********" at bounding box center [801, 172] width 378 height 28
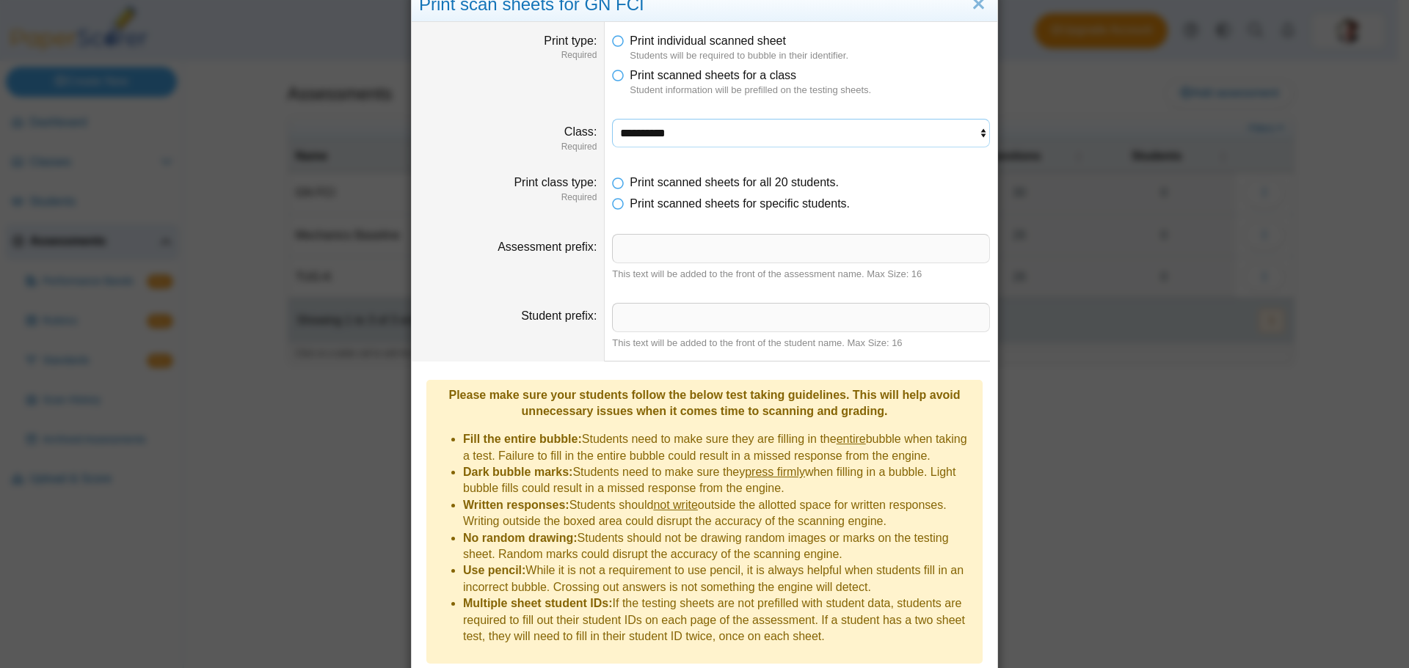
scroll to position [77, 0]
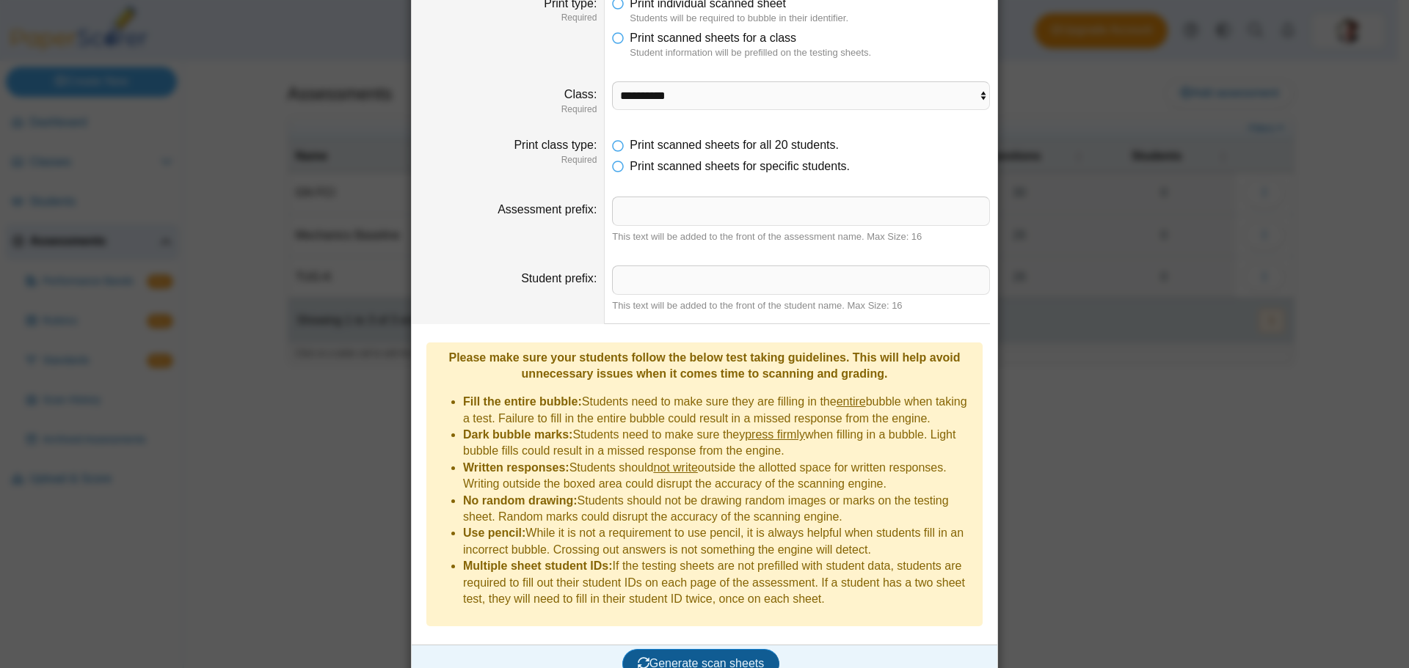
click at [718, 657] on span "Generate scan sheets" at bounding box center [701, 663] width 127 height 12
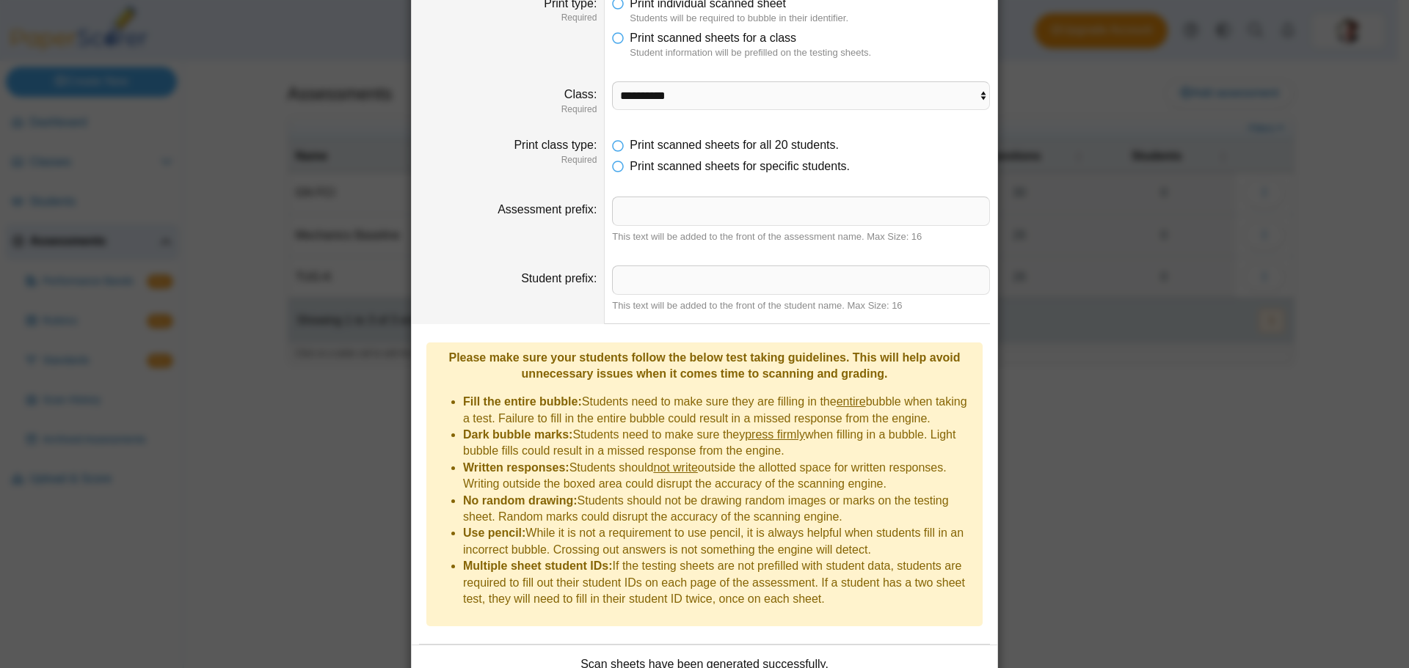
scroll to position [195, 0]
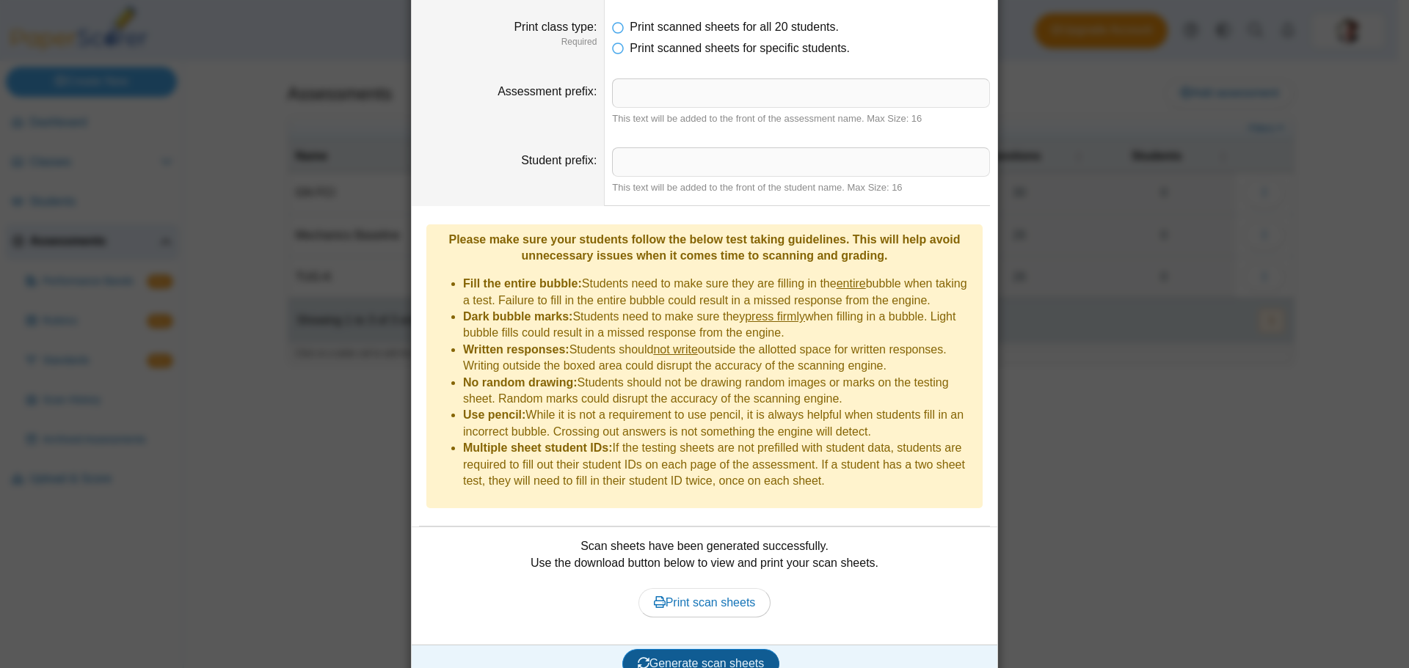
click at [660, 657] on span "Generate scan sheets" at bounding box center [701, 663] width 127 height 12
click at [734, 596] on span "Print scan sheets" at bounding box center [705, 602] width 102 height 12
